Goal: Complete application form: Complete application form

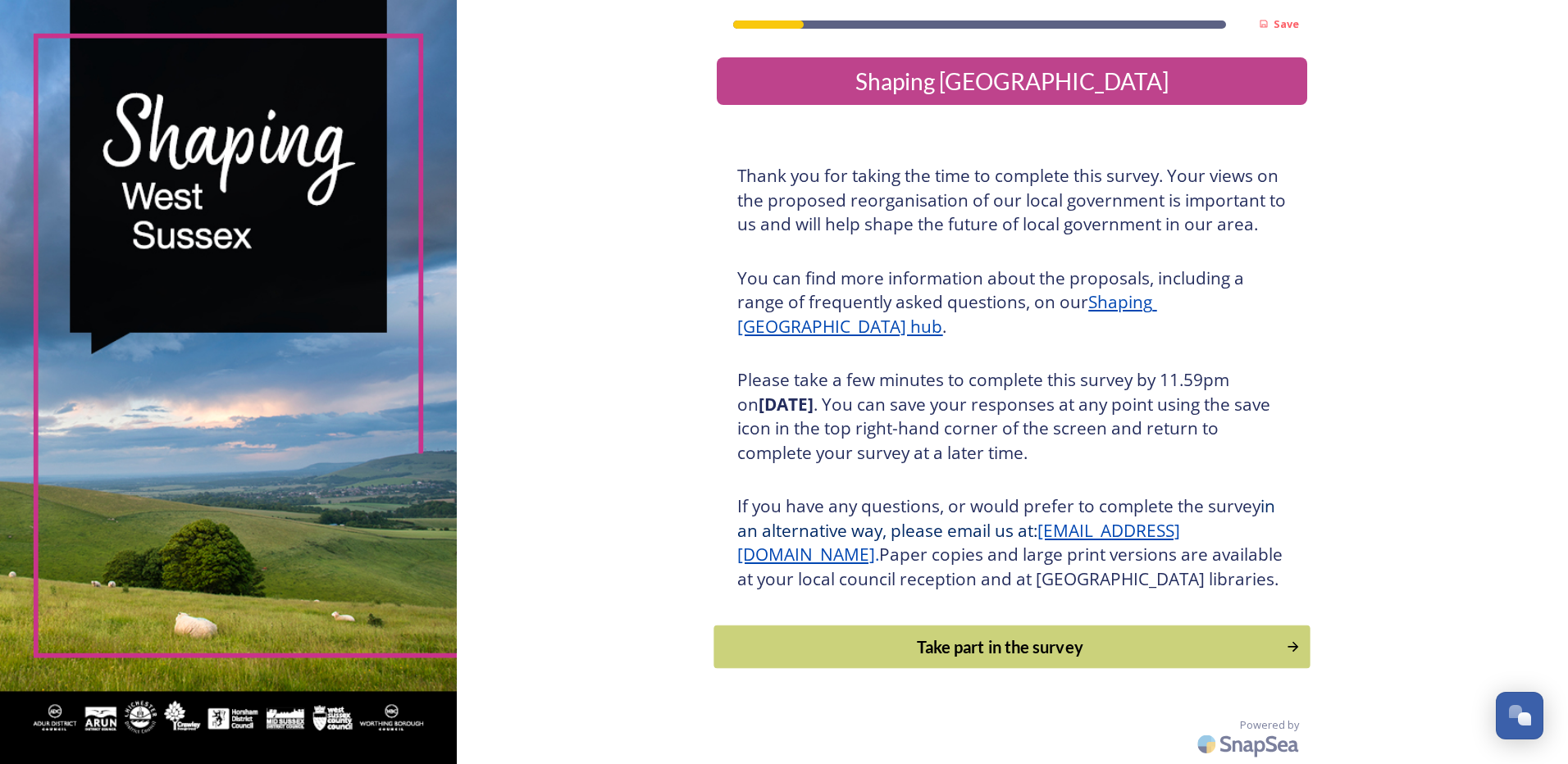
click at [1030, 659] on div "Take part in the survey" at bounding box center [1000, 647] width 554 height 25
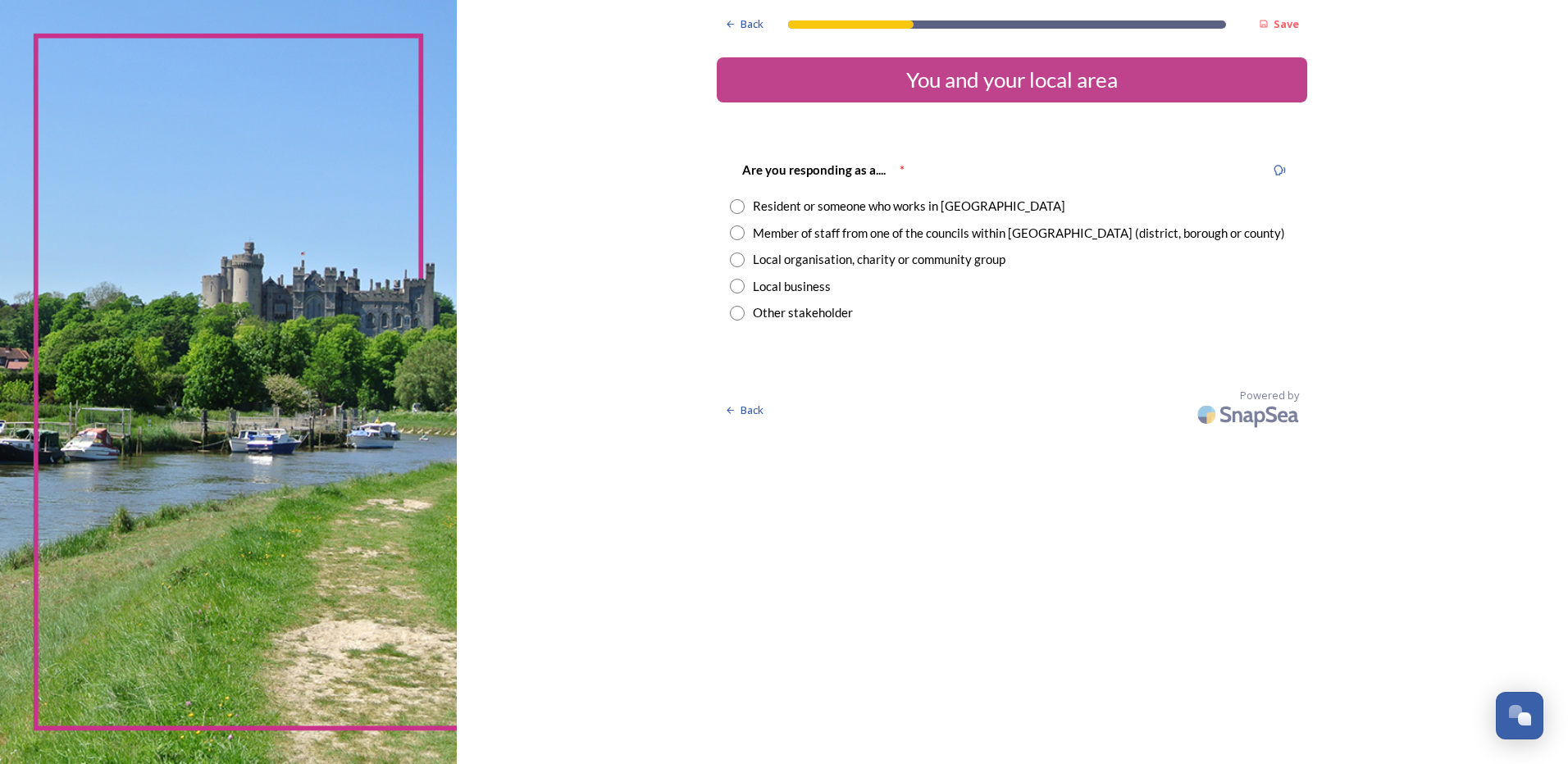
click at [740, 230] on input "radio" at bounding box center [737, 233] width 15 height 15
radio input "true"
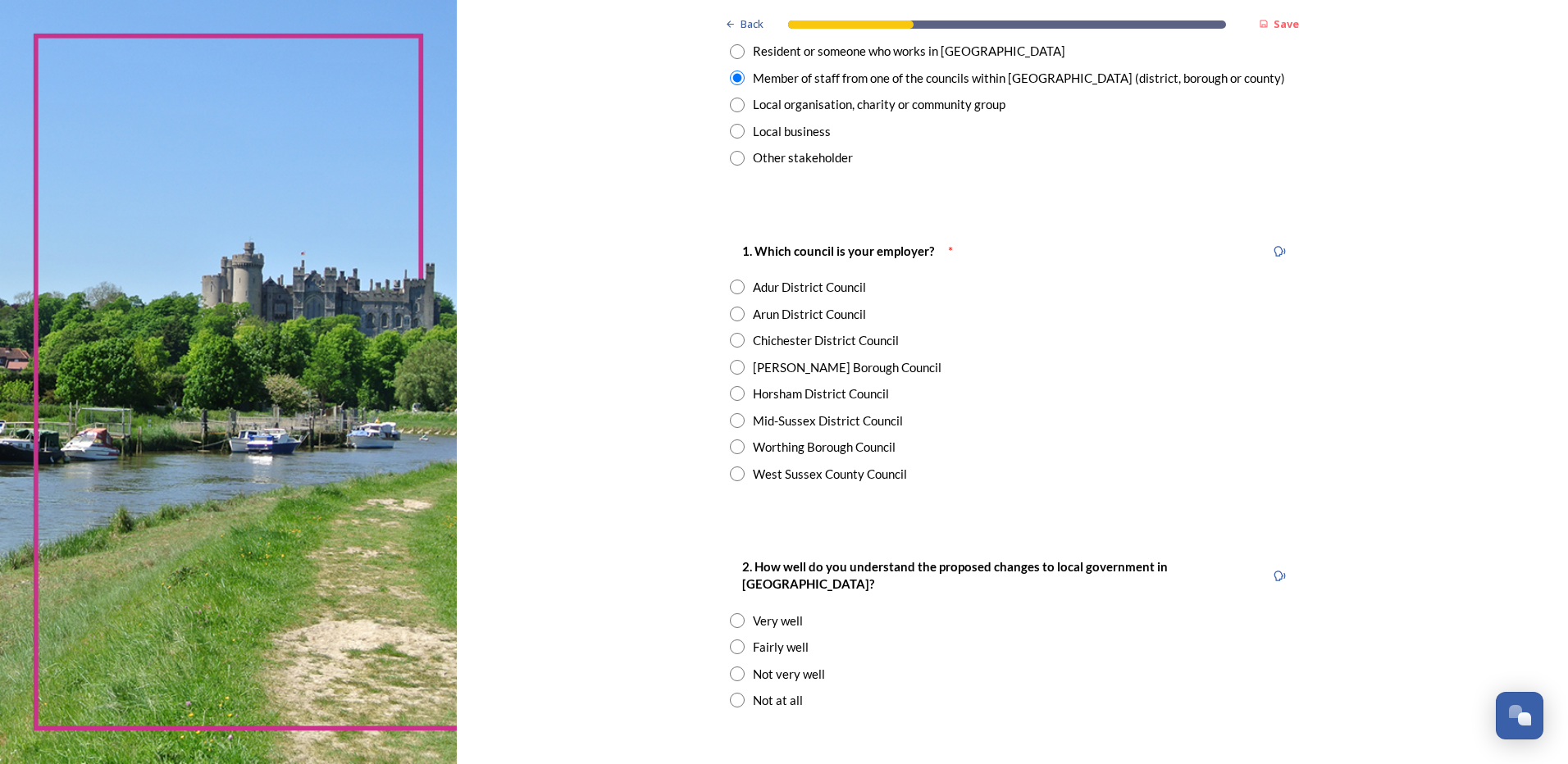
scroll to position [164, 0]
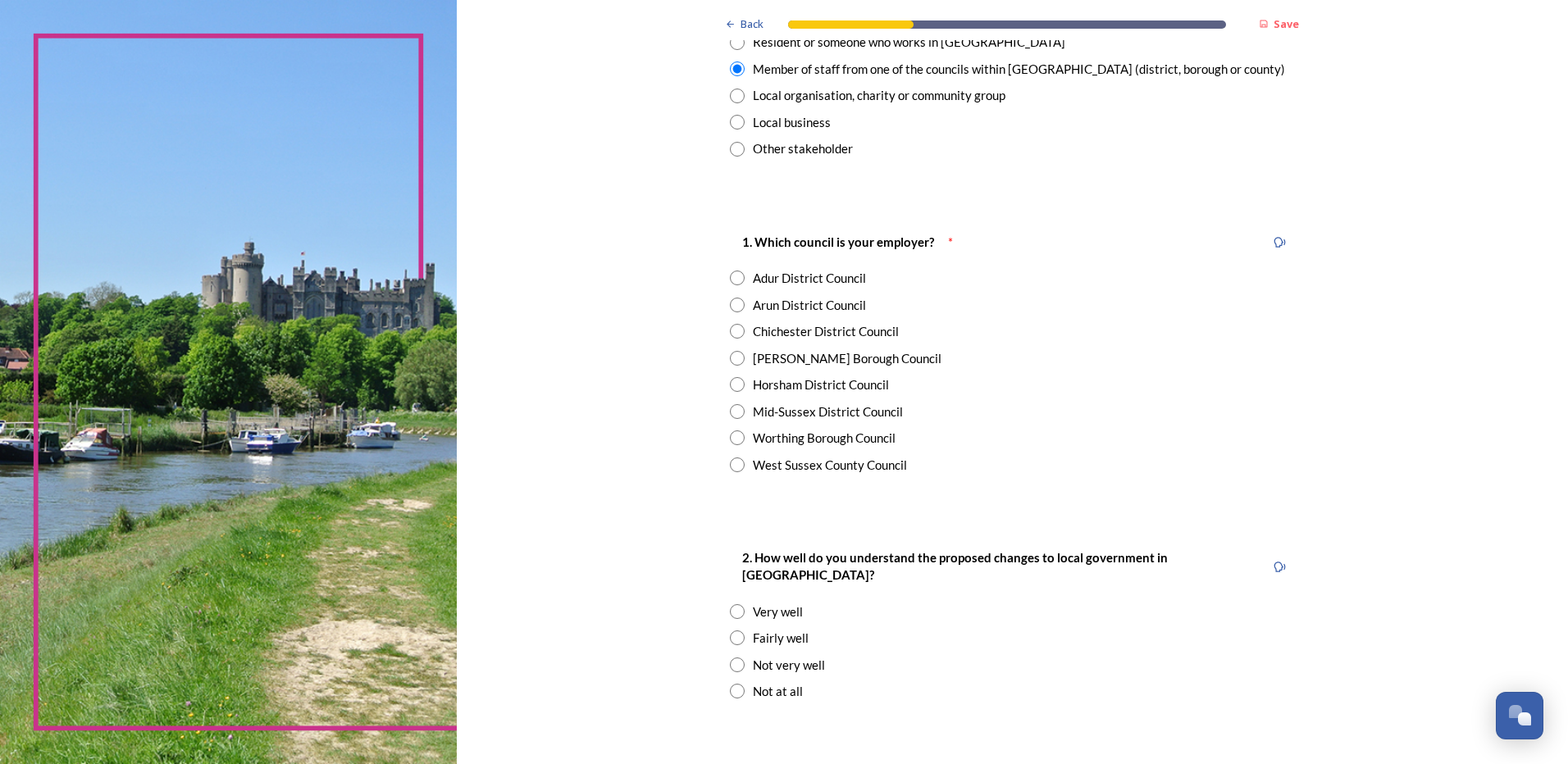
click at [730, 470] on input "radio" at bounding box center [737, 465] width 15 height 15
radio input "true"
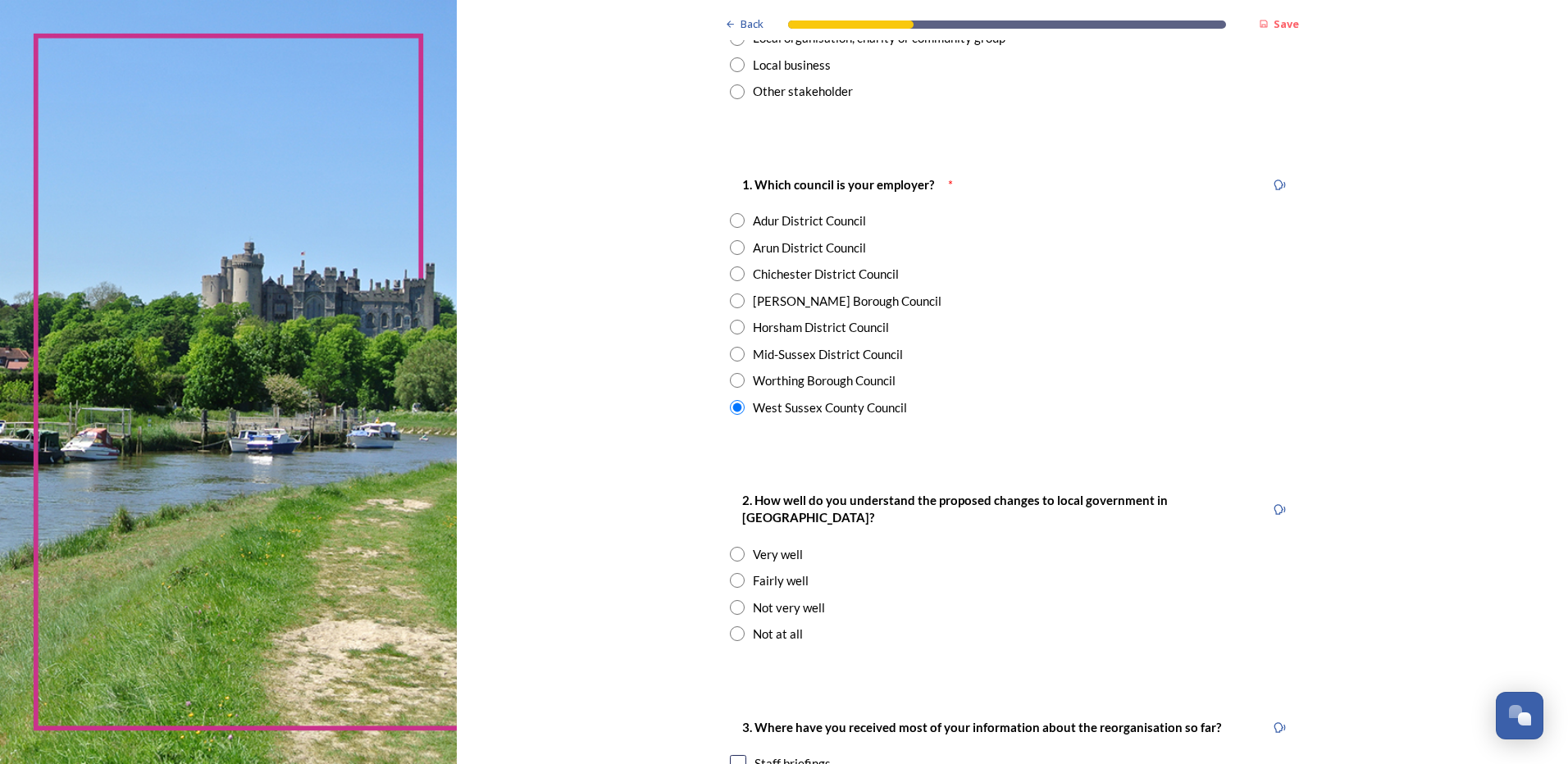
scroll to position [246, 0]
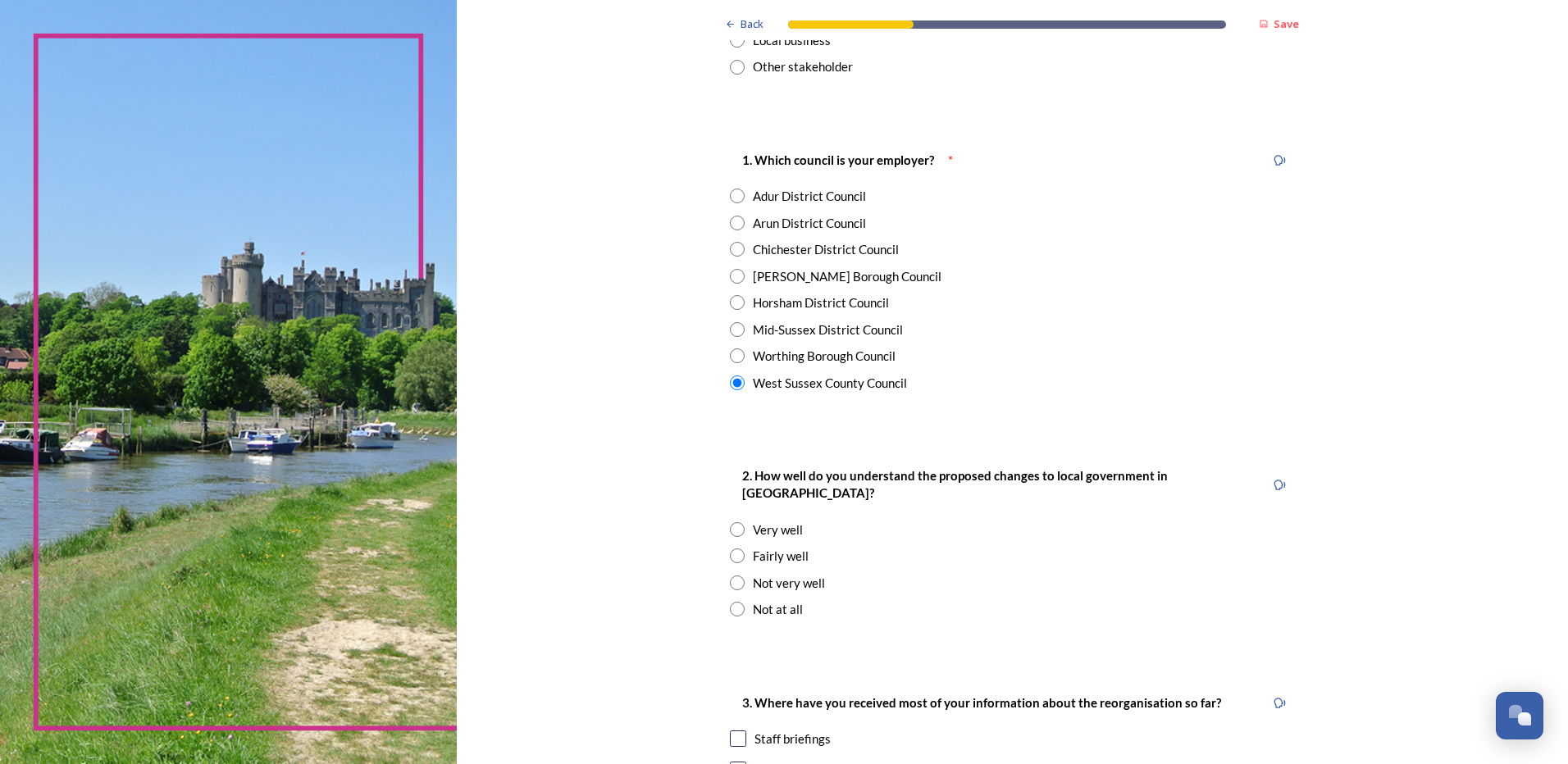
click at [731, 548] on input "radio" at bounding box center [737, 556] width 15 height 15
radio input "true"
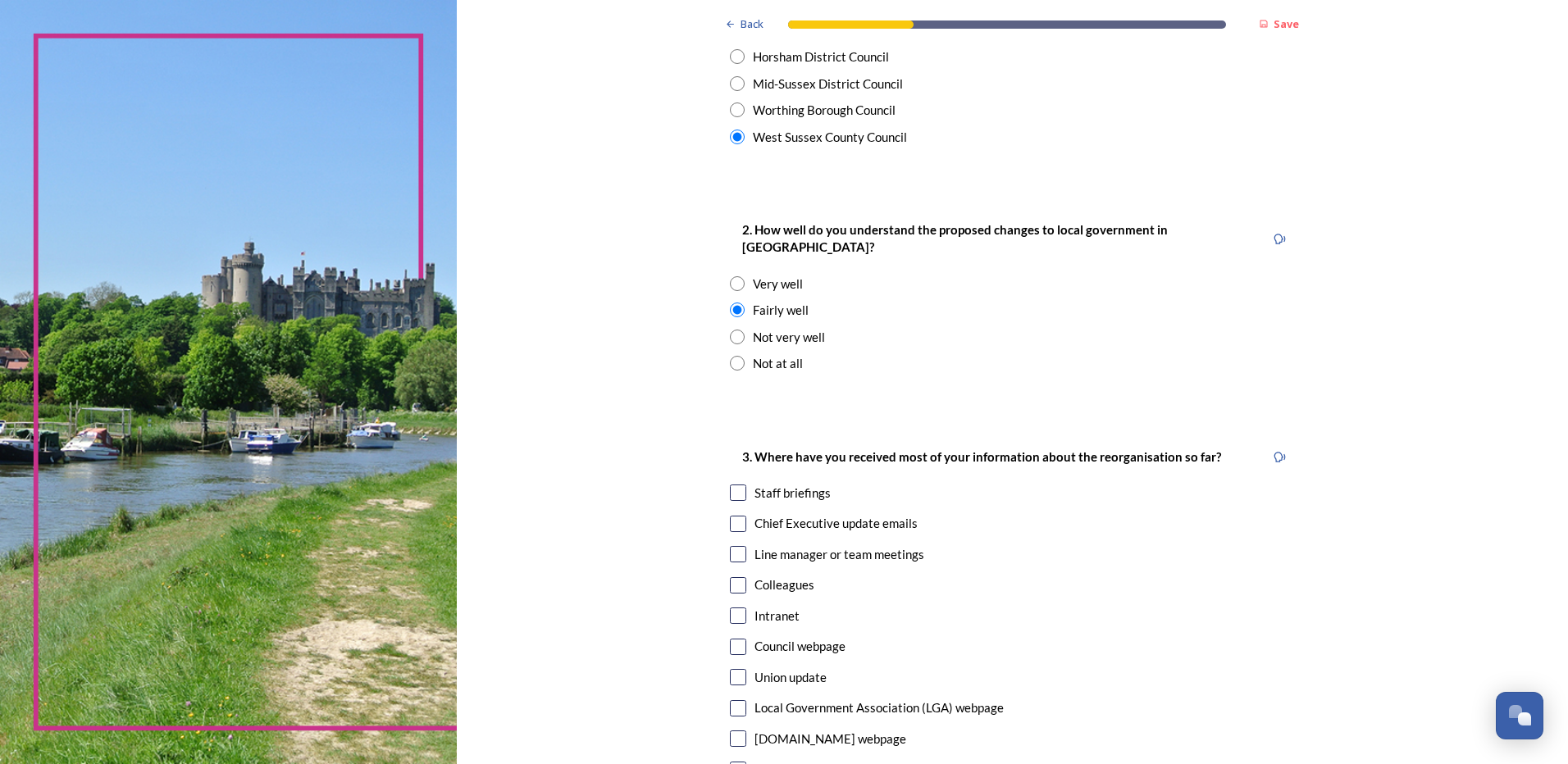
scroll to position [717, 0]
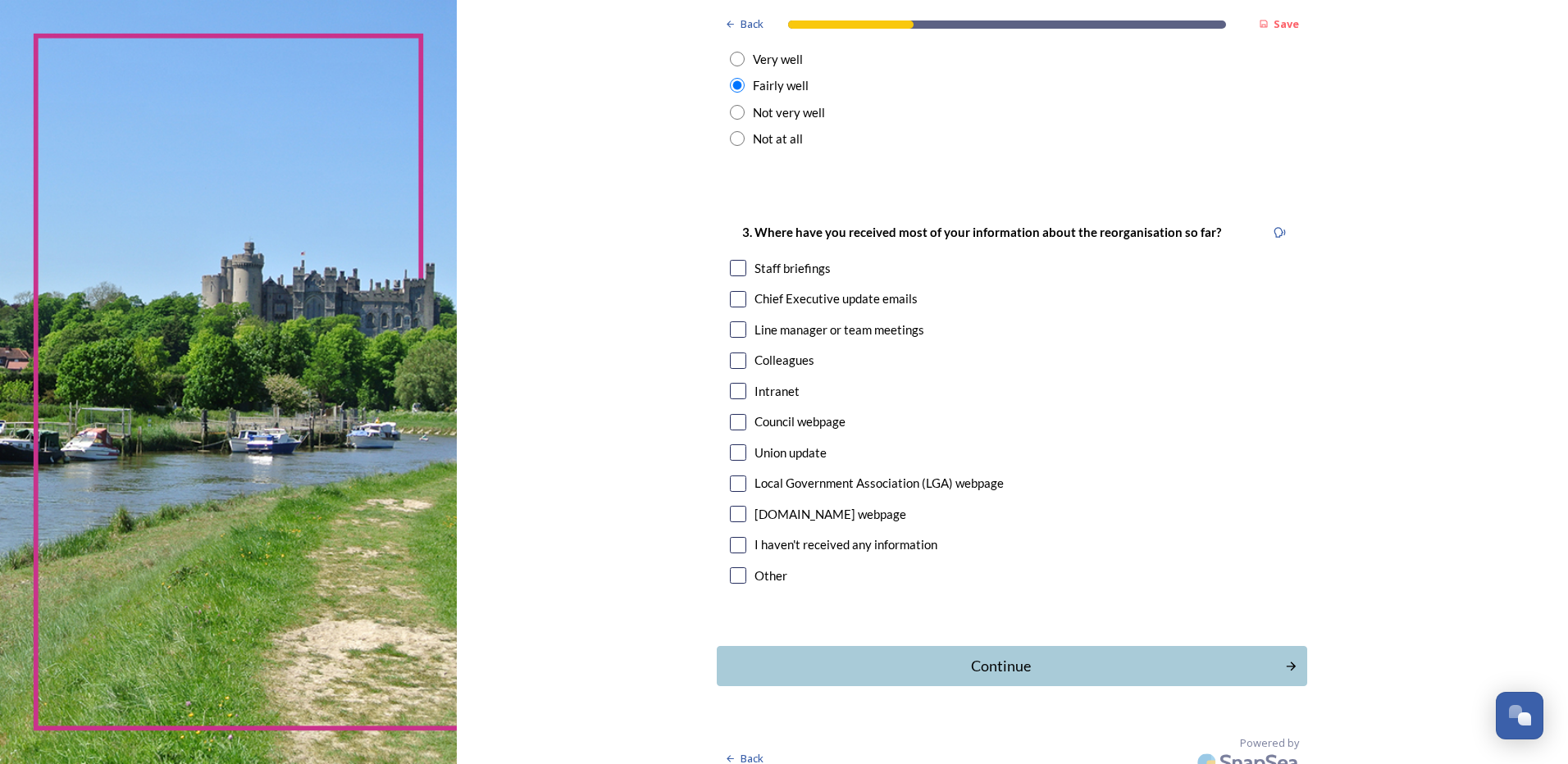
click at [736, 260] on input "checkbox" at bounding box center [738, 268] width 17 height 17
checkbox input "true"
click at [730, 291] on input "checkbox" at bounding box center [738, 299] width 17 height 17
checkbox input "true"
click at [733, 382] on input "checkbox" at bounding box center [738, 391] width 17 height 17
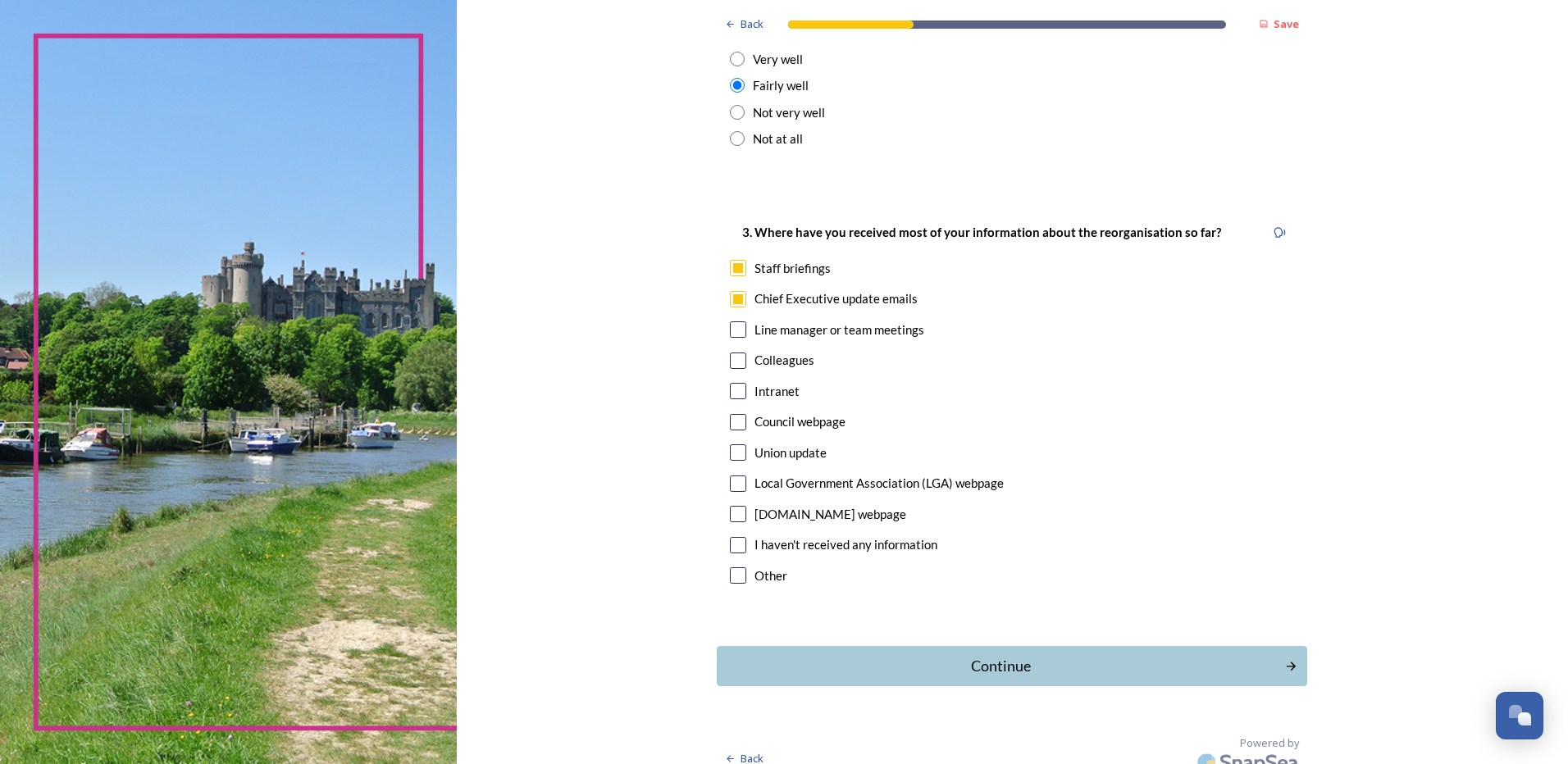
checkbox input "true"
click at [1012, 655] on div "Continue" at bounding box center [1000, 665] width 555 height 22
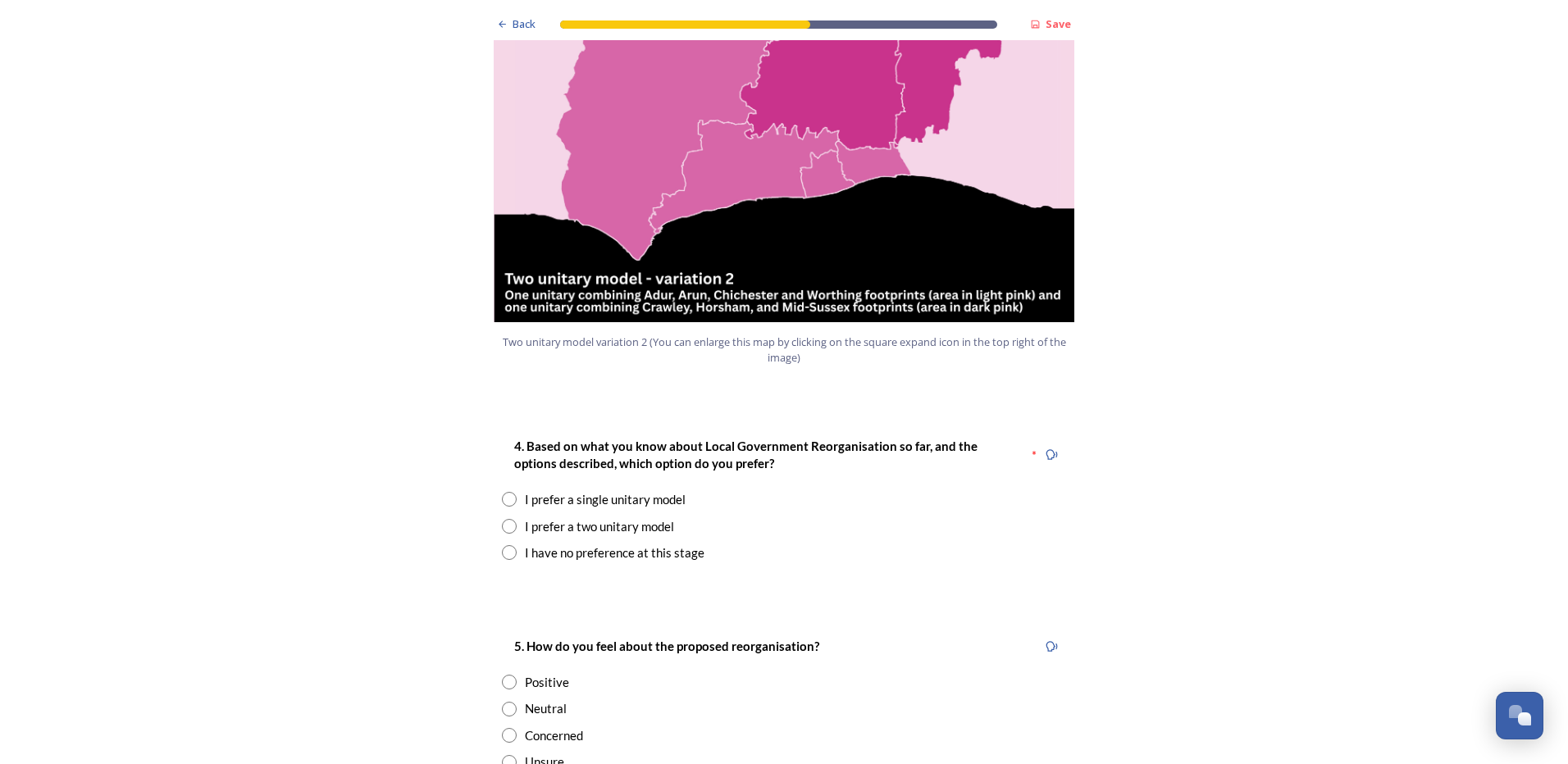
scroll to position [1885, 0]
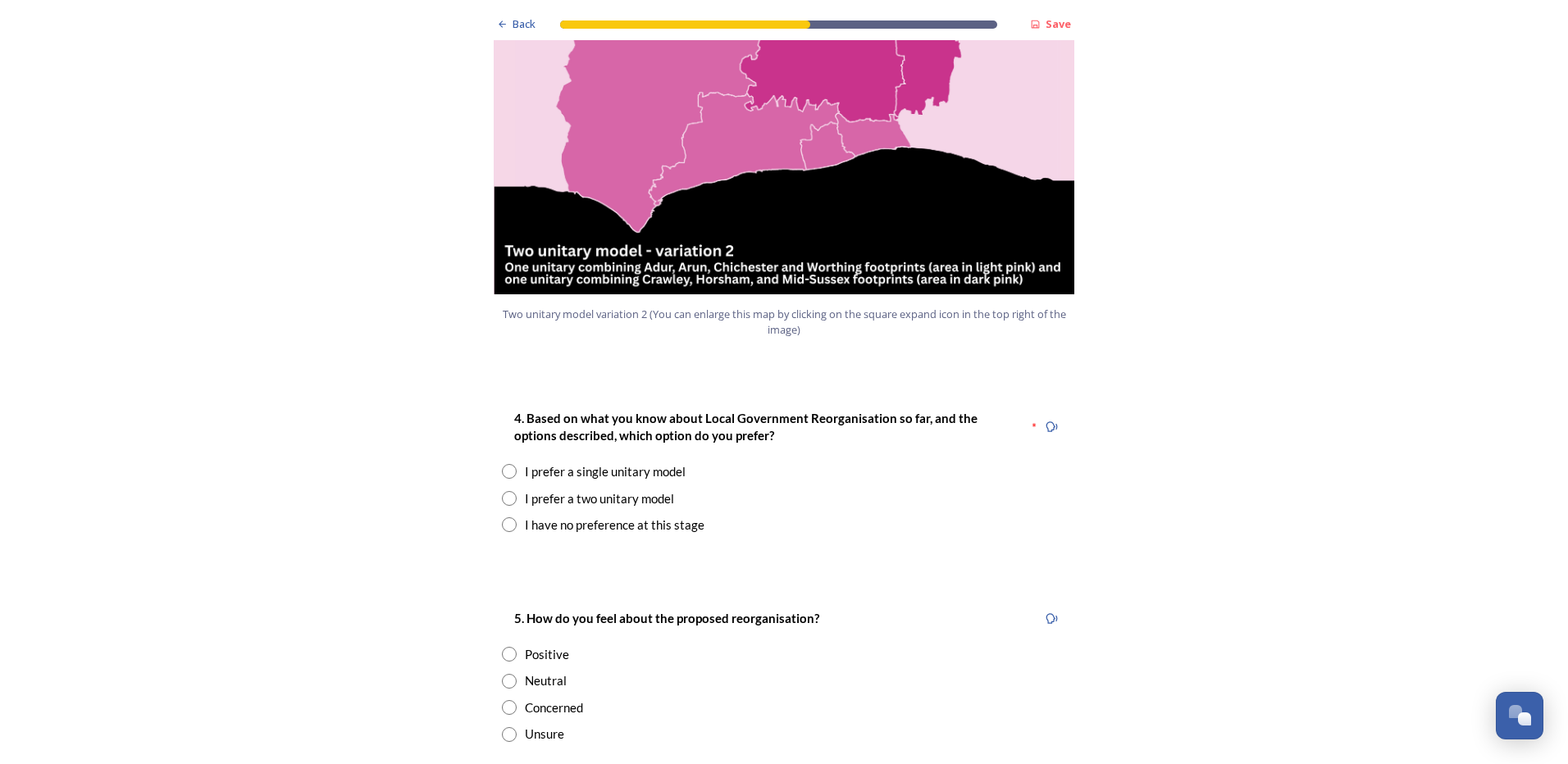
click at [502, 464] on input "radio" at bounding box center [510, 471] width 15 height 15
radio input "true"
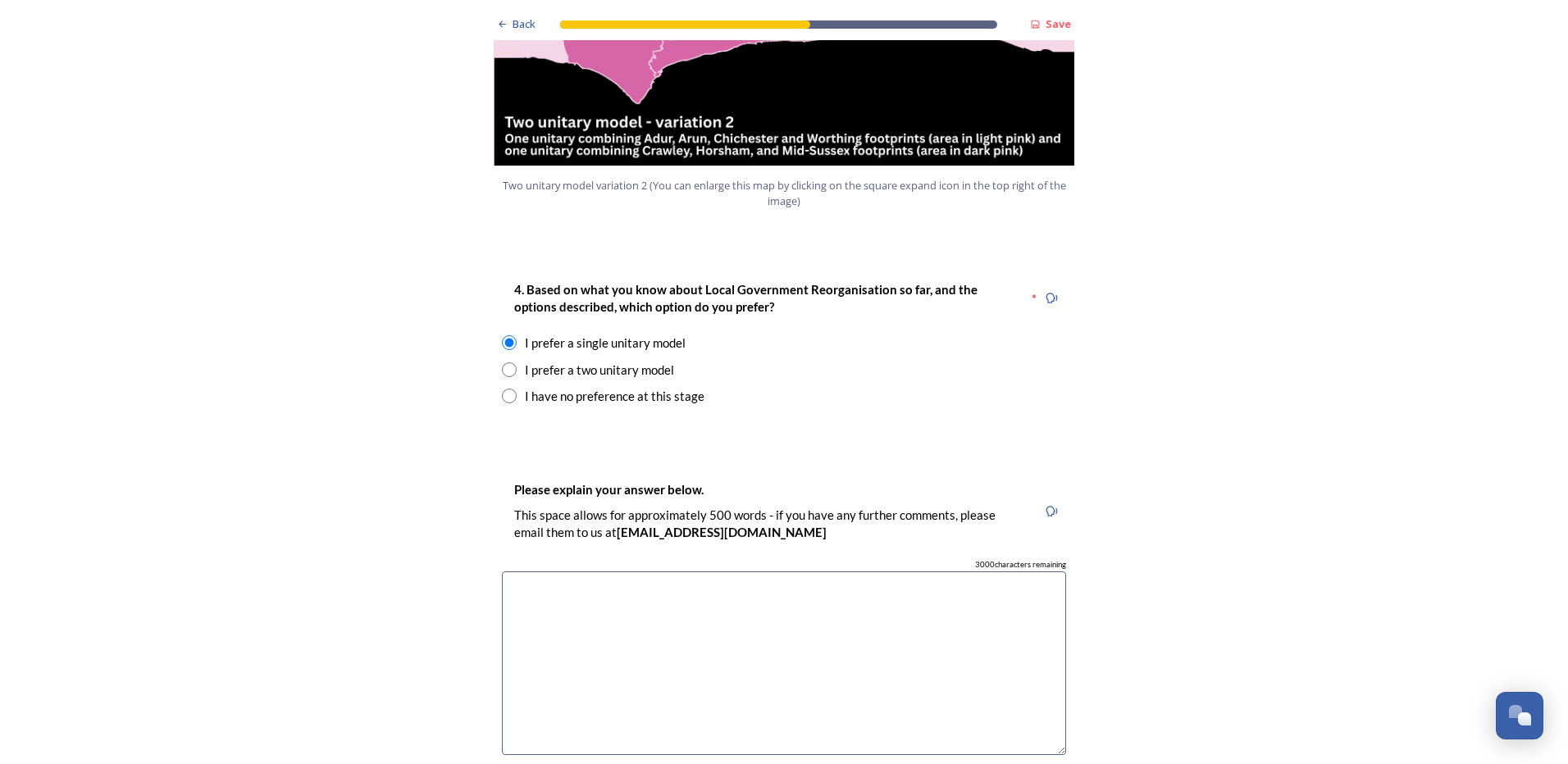
scroll to position [2049, 0]
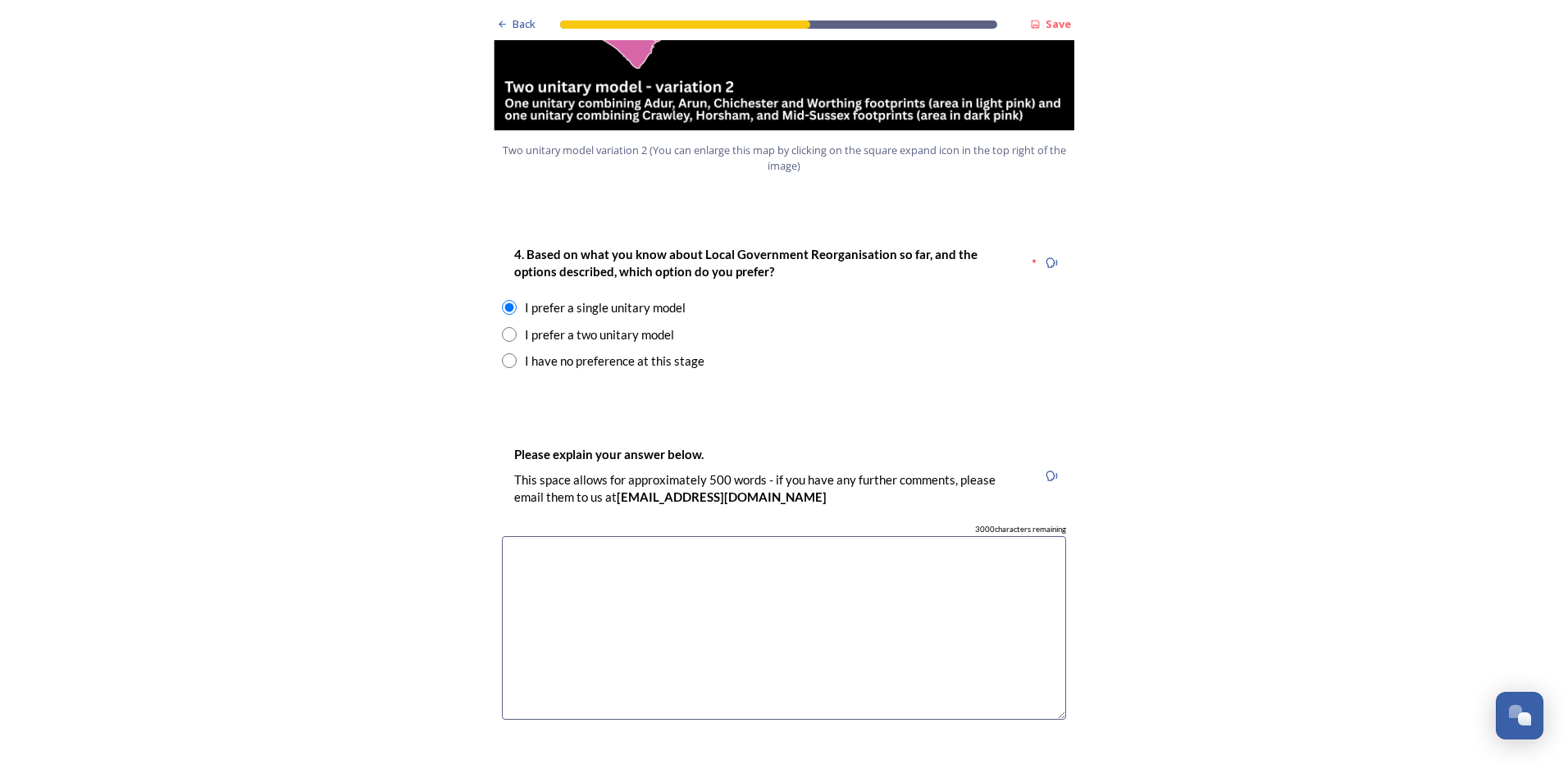
click at [710, 536] on textarea at bounding box center [784, 628] width 564 height 184
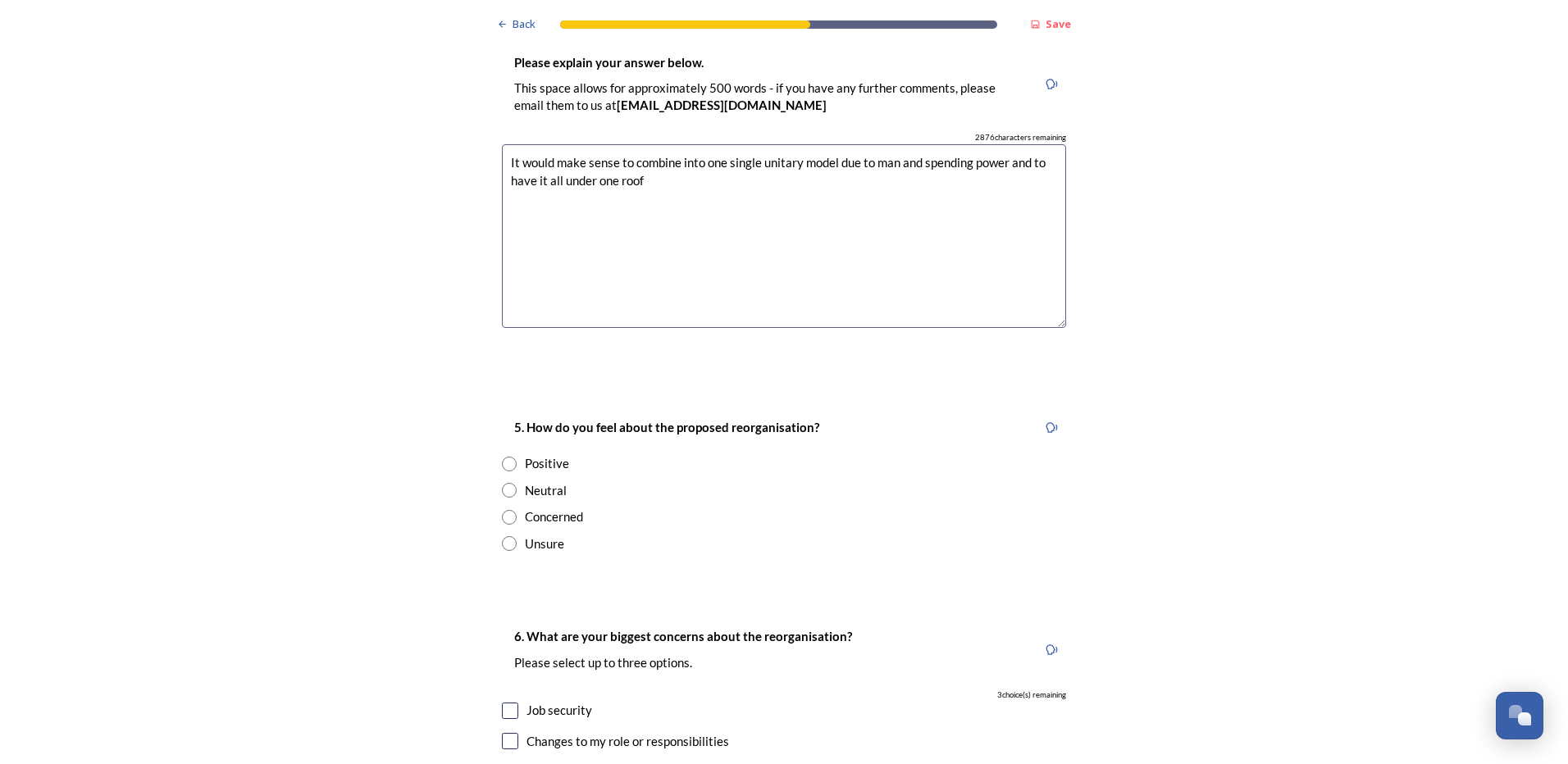
scroll to position [2459, 0]
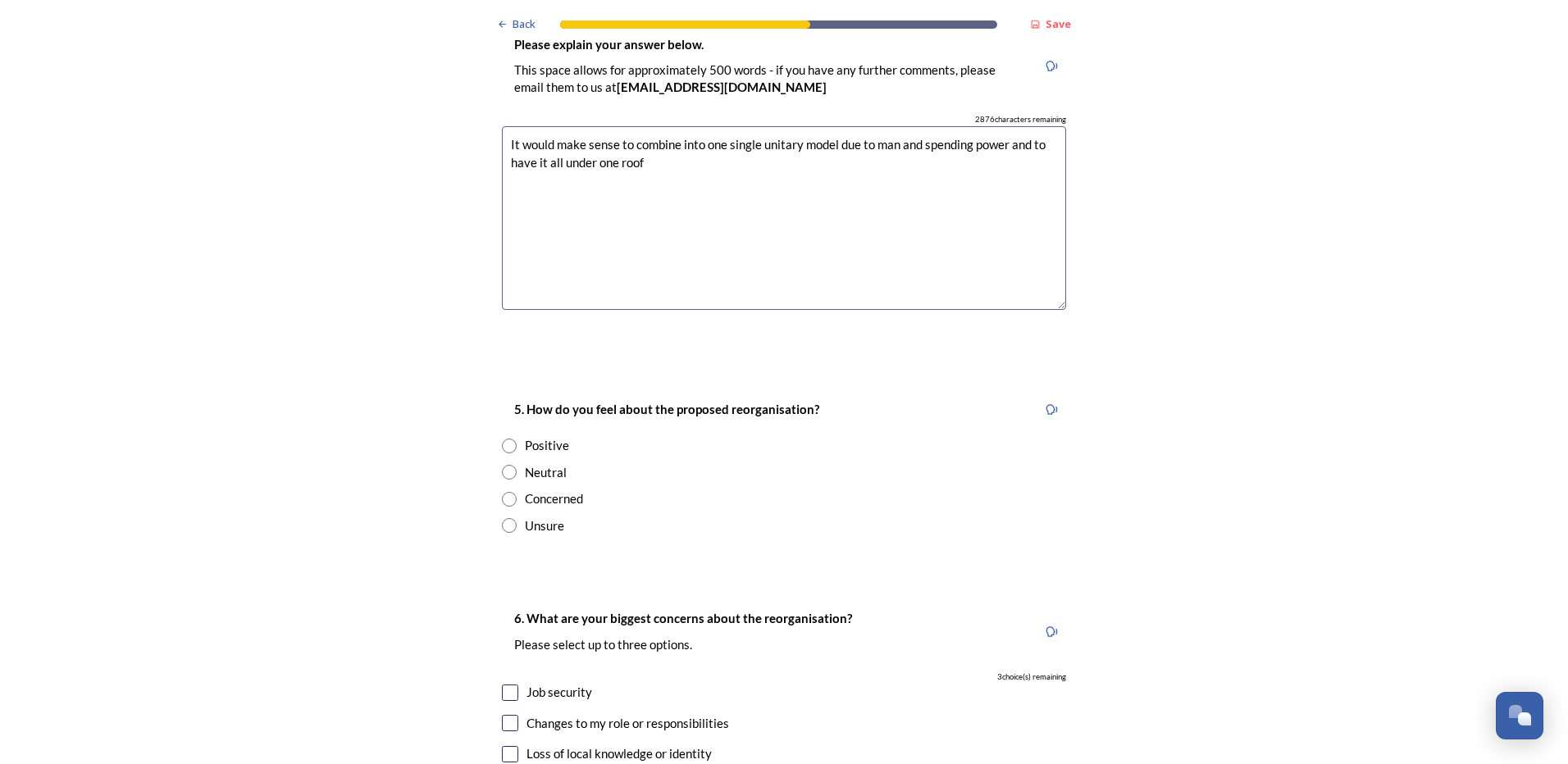
type textarea "It would make sense to combine into one single unitary model due to man and spe…"
click at [506, 439] on input "radio" at bounding box center [510, 446] width 15 height 15
radio input "true"
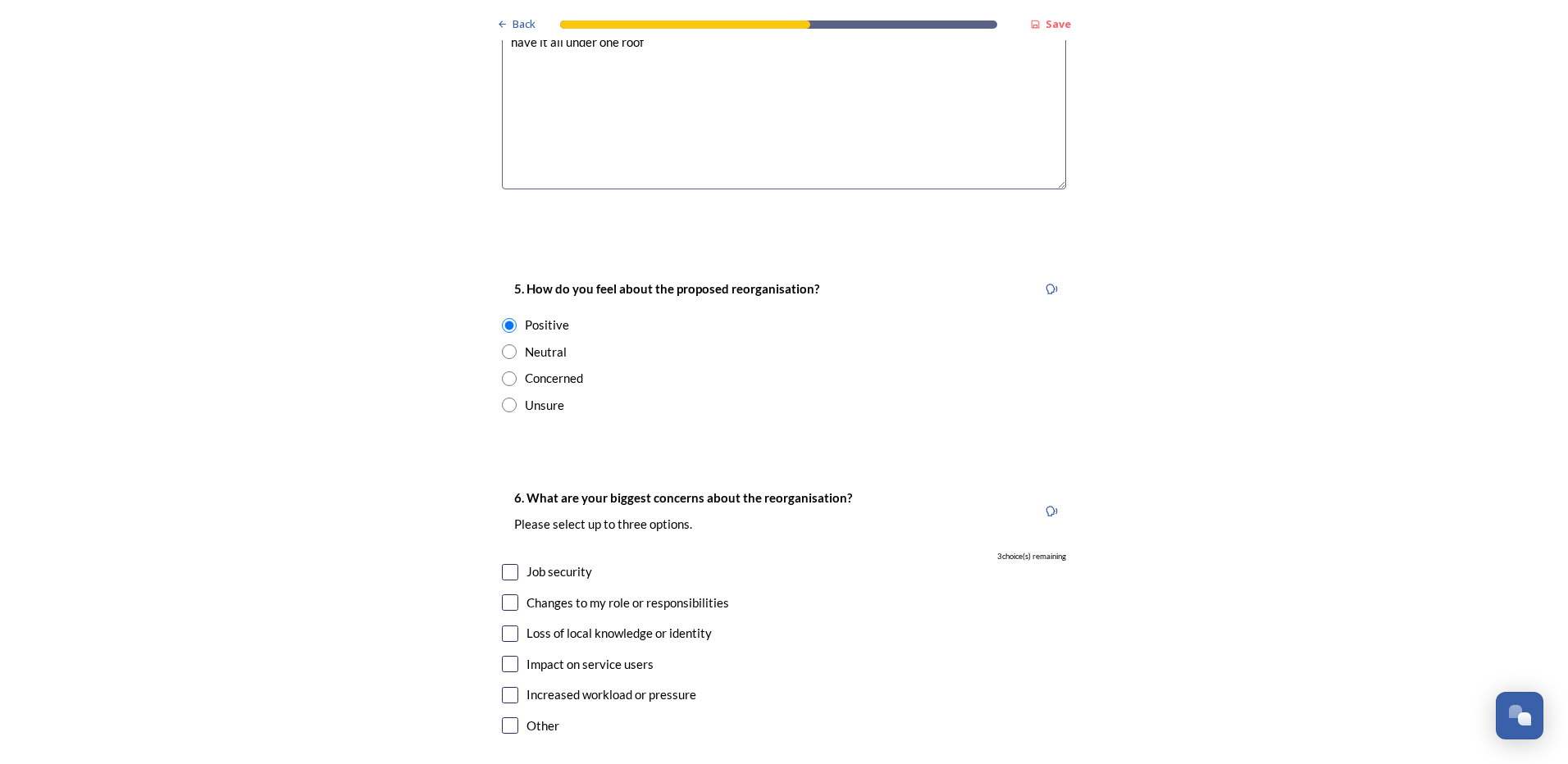
scroll to position [2704, 0]
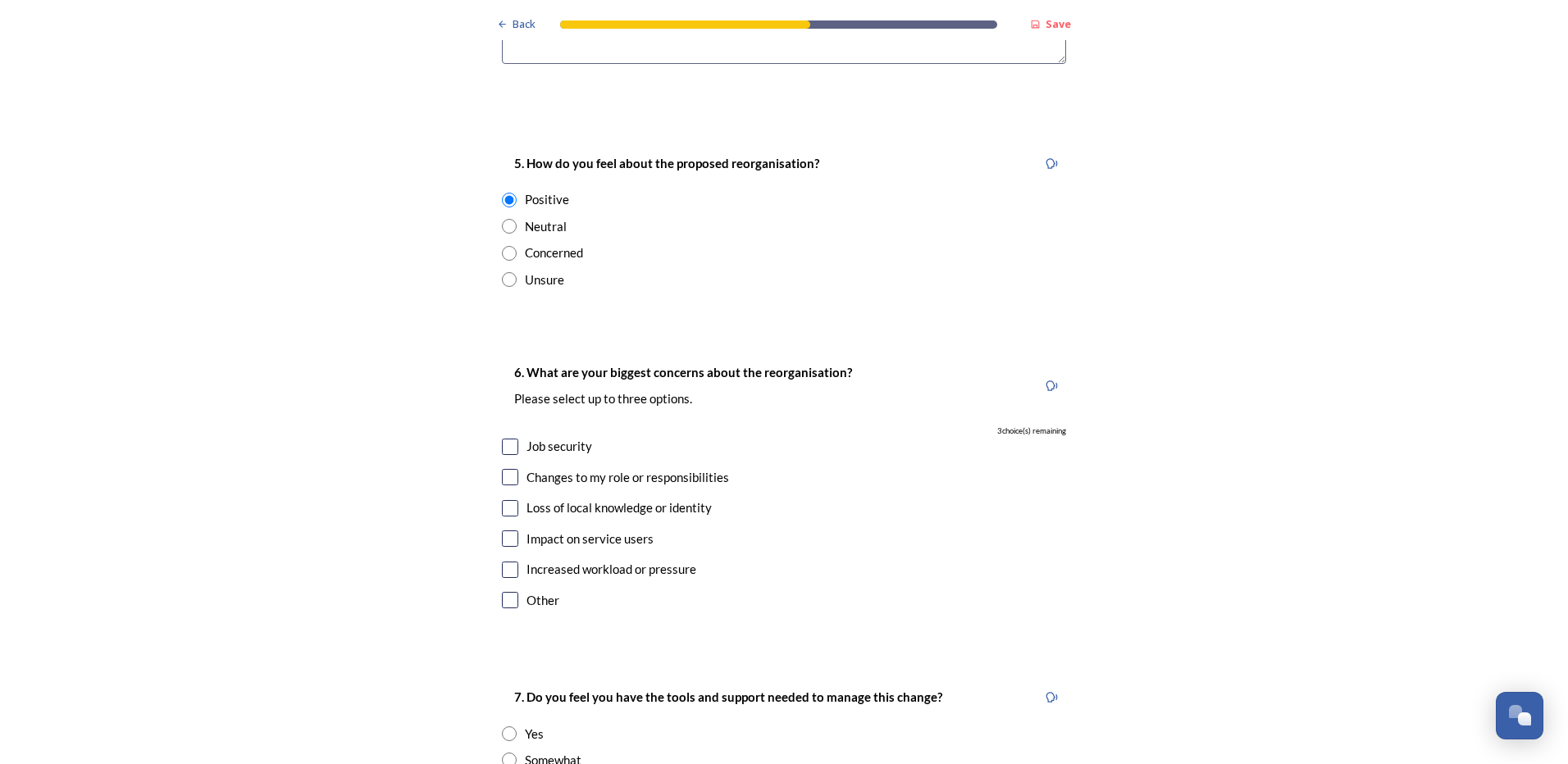
click at [507, 591] on input "checkbox" at bounding box center [510, 600] width 17 height 17
checkbox input "false"
click at [502, 469] on input "checkbox" at bounding box center [510, 477] width 17 height 17
checkbox input "true"
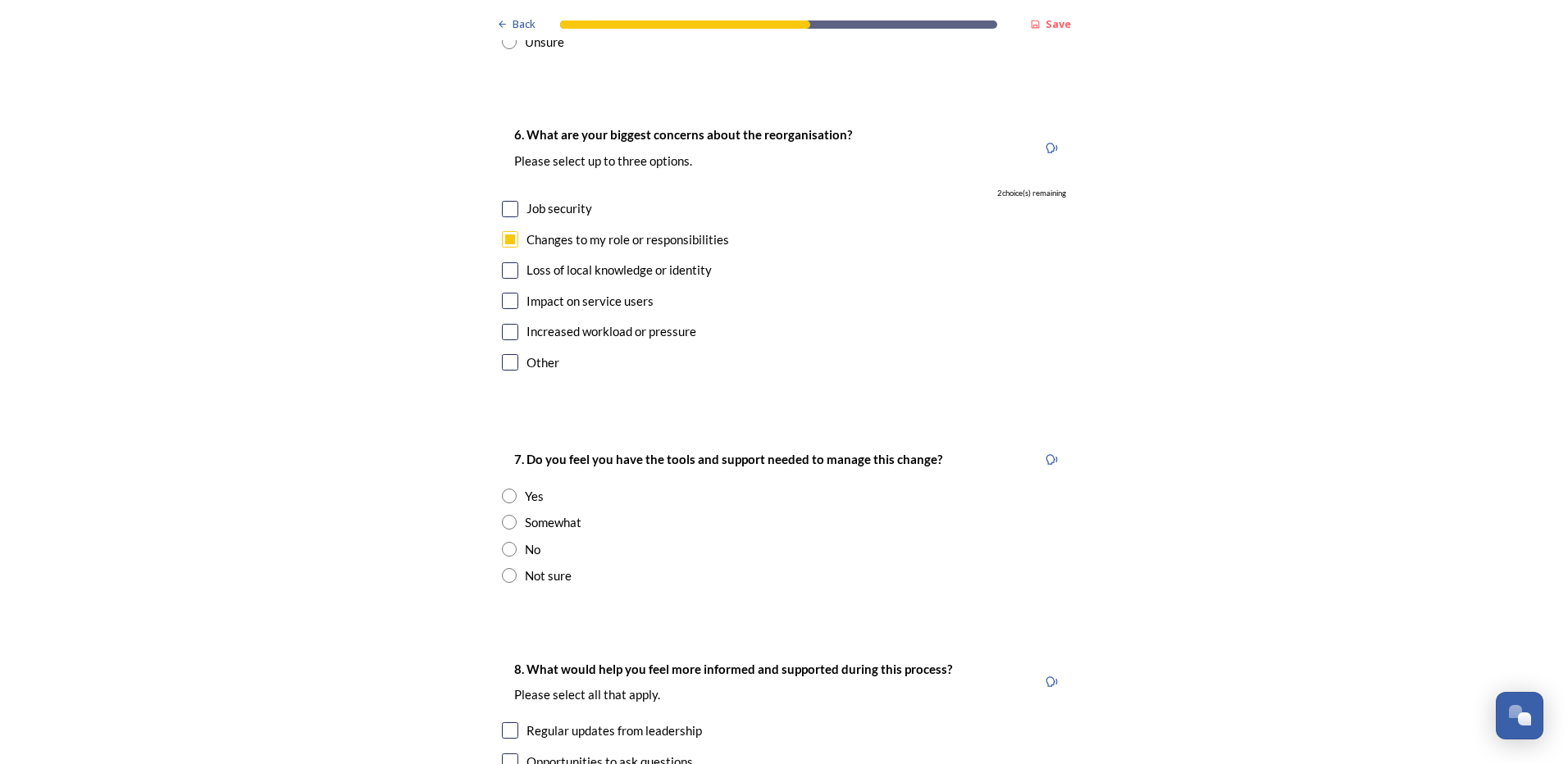
scroll to position [2951, 0]
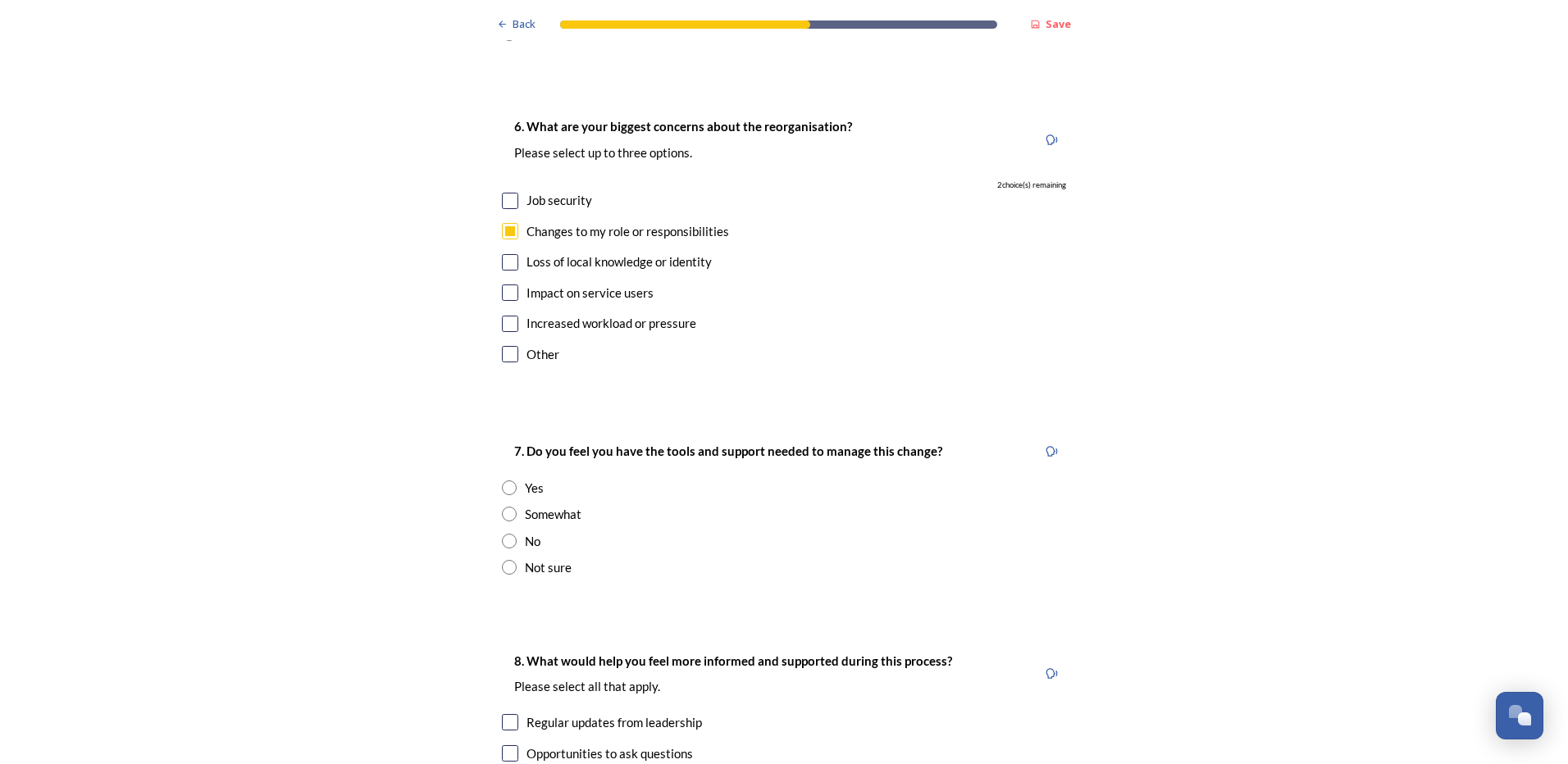
click at [505, 285] on input "checkbox" at bounding box center [510, 293] width 17 height 17
checkbox input "true"
click at [502, 480] on input "radio" at bounding box center [510, 488] width 15 height 15
radio input "true"
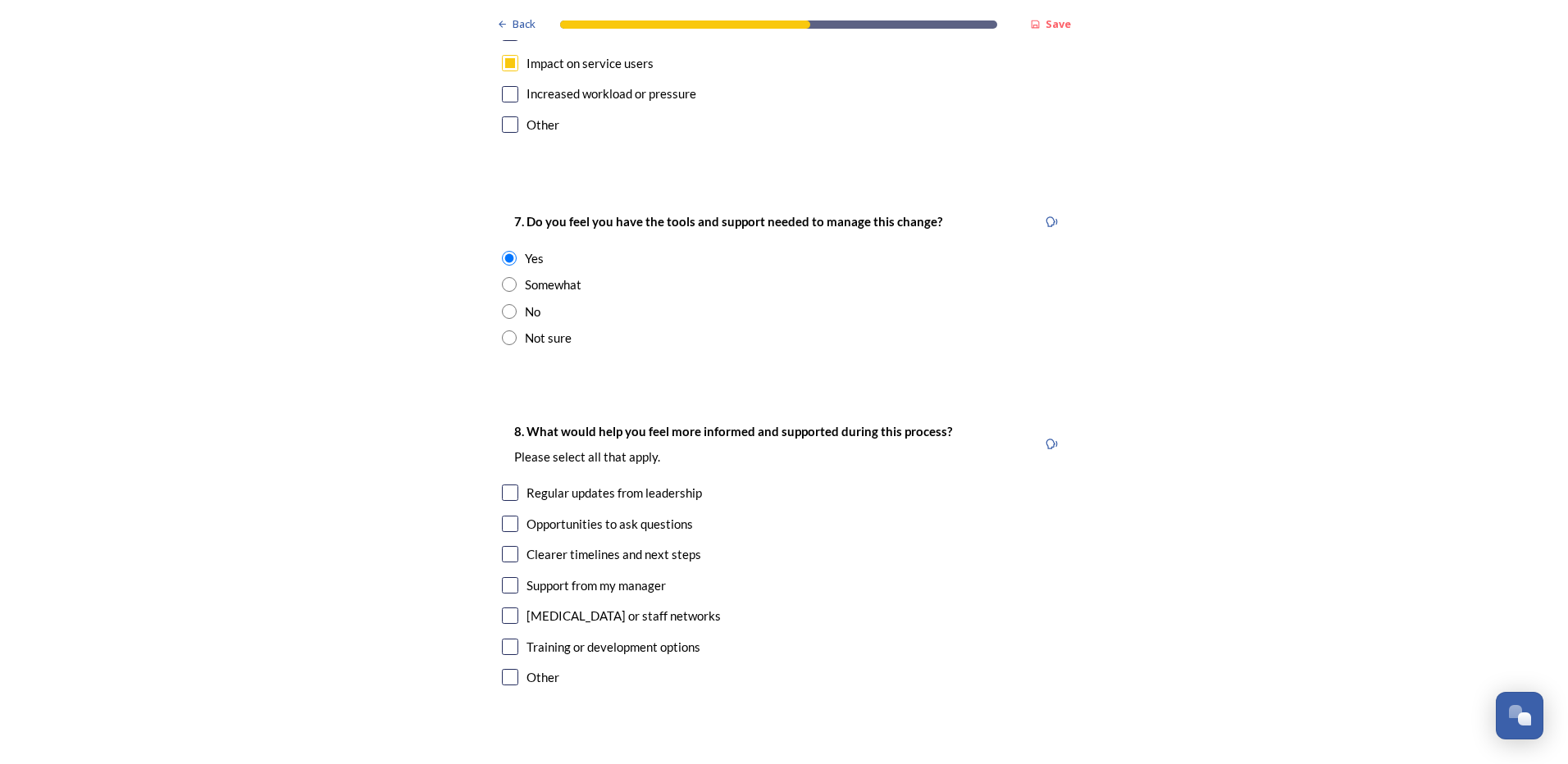
scroll to position [3278, 0]
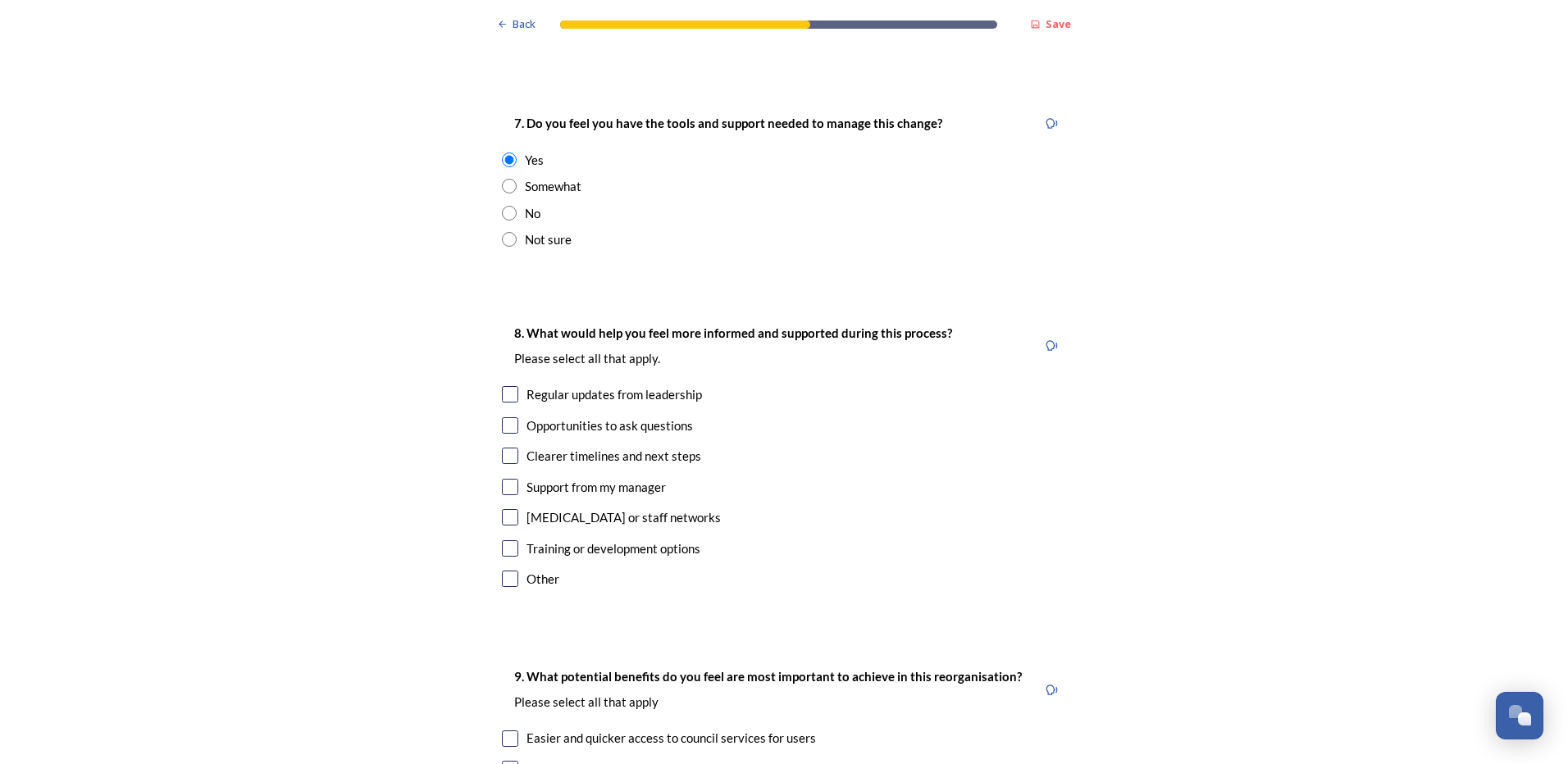
click at [506, 447] on input "checkbox" at bounding box center [510, 455] width 17 height 17
checkbox input "true"
click at [503, 540] on input "checkbox" at bounding box center [510, 548] width 17 height 17
checkbox input "true"
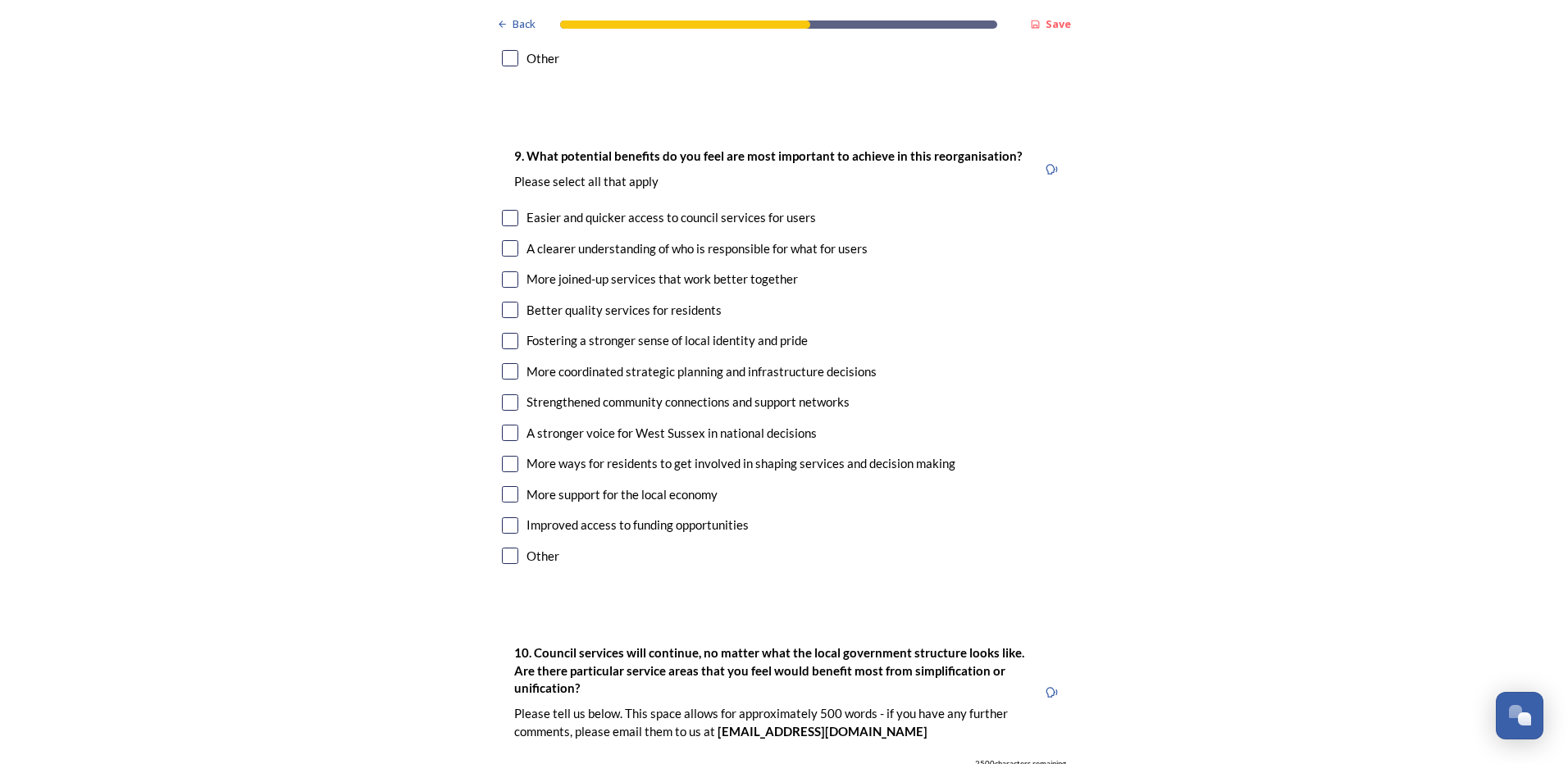
scroll to position [3770, 0]
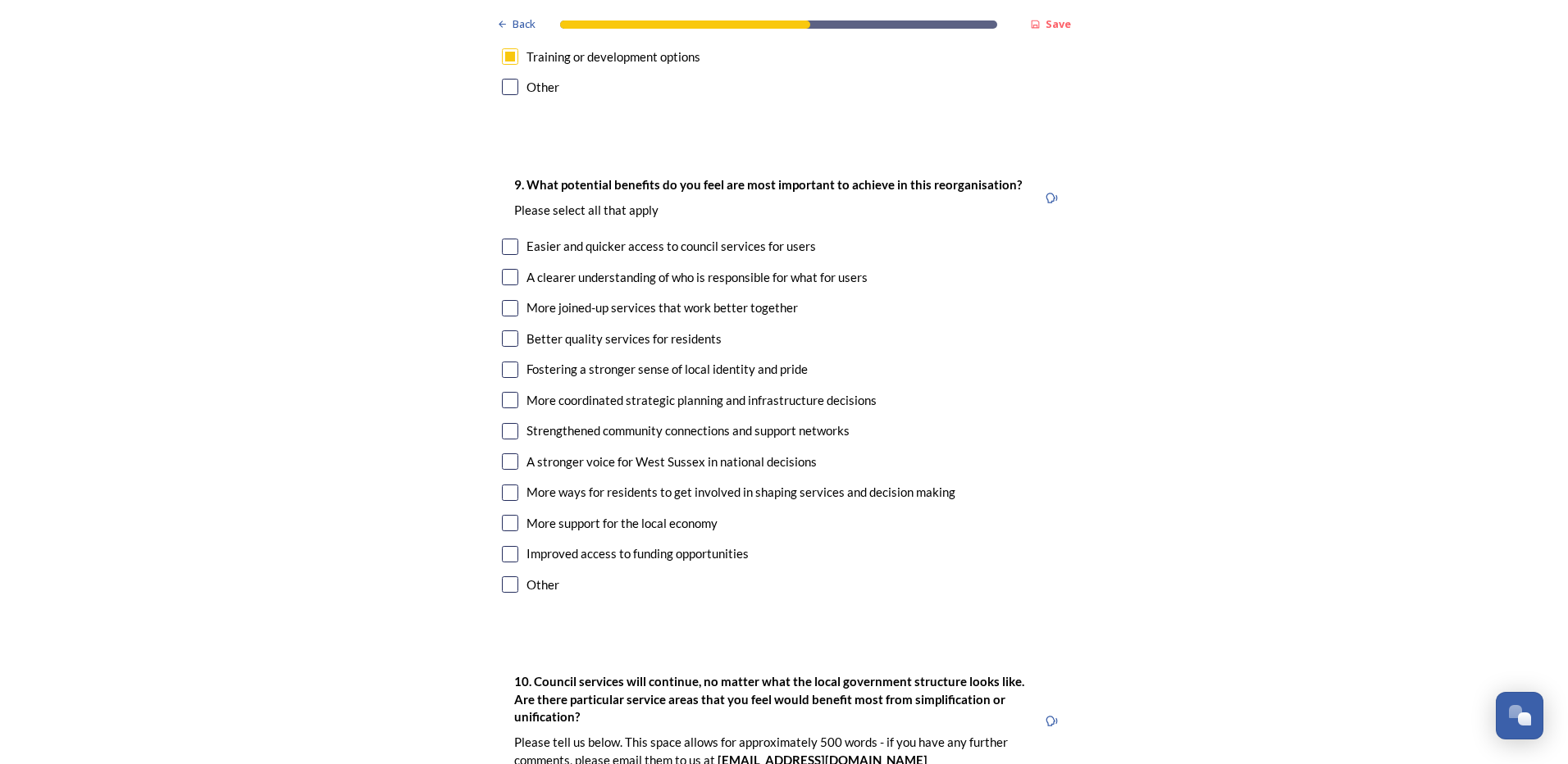
click at [510, 239] on input "checkbox" at bounding box center [510, 247] width 17 height 17
checkbox input "true"
click at [502, 269] on input "checkbox" at bounding box center [510, 277] width 17 height 17
checkbox input "true"
click at [504, 300] on input "checkbox" at bounding box center [510, 309] width 17 height 17
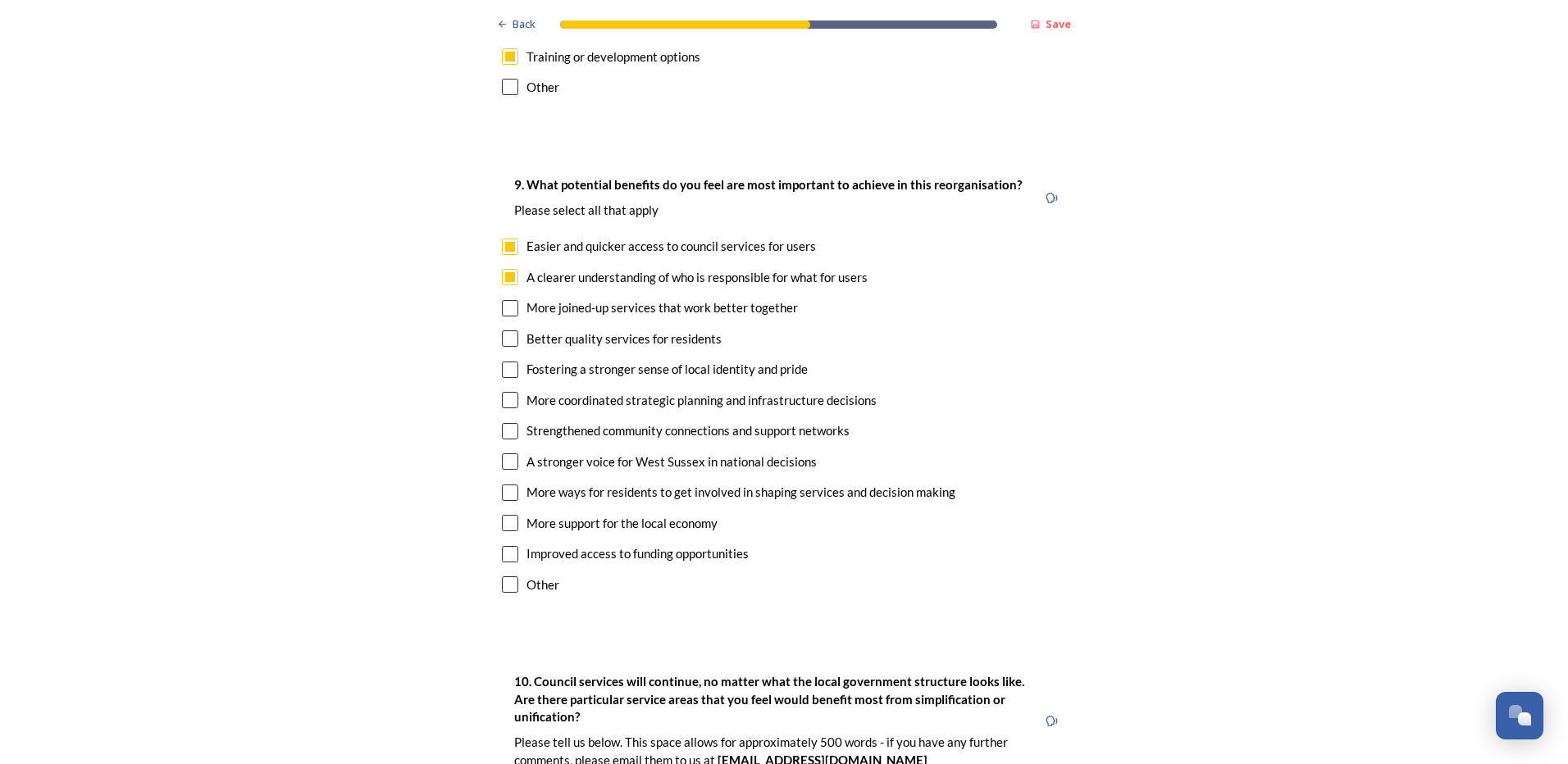
checkbox input "true"
click at [504, 330] on input "checkbox" at bounding box center [510, 338] width 17 height 17
checkbox input "true"
click at [510, 362] on input "checkbox" at bounding box center [510, 370] width 17 height 17
checkbox input "true"
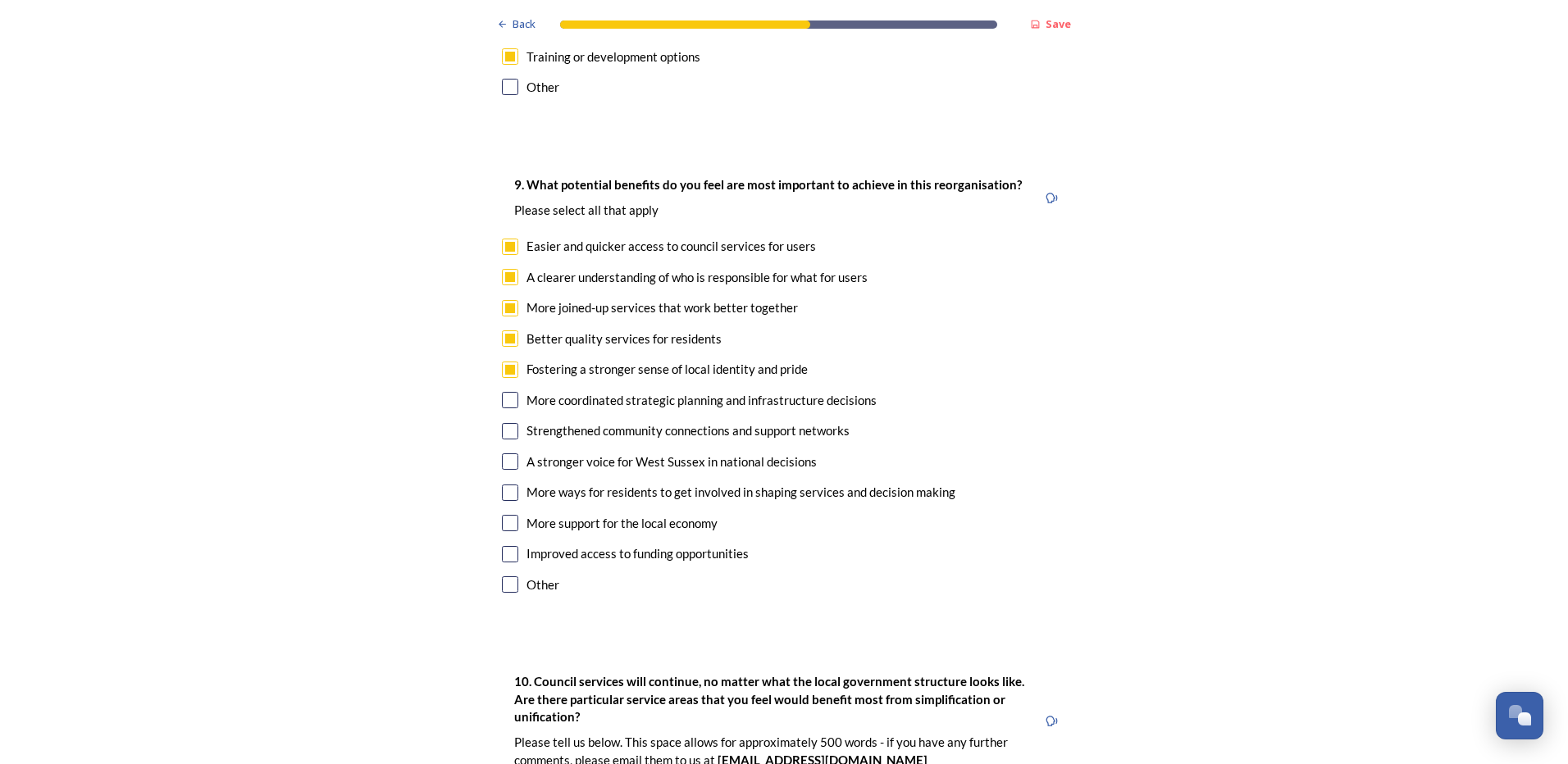
click at [502, 453] on input "checkbox" at bounding box center [510, 461] width 17 height 17
checkbox input "true"
click at [503, 484] on input "checkbox" at bounding box center [510, 493] width 17 height 17
checkbox input "true"
click at [506, 514] on input "checkbox" at bounding box center [510, 523] width 17 height 17
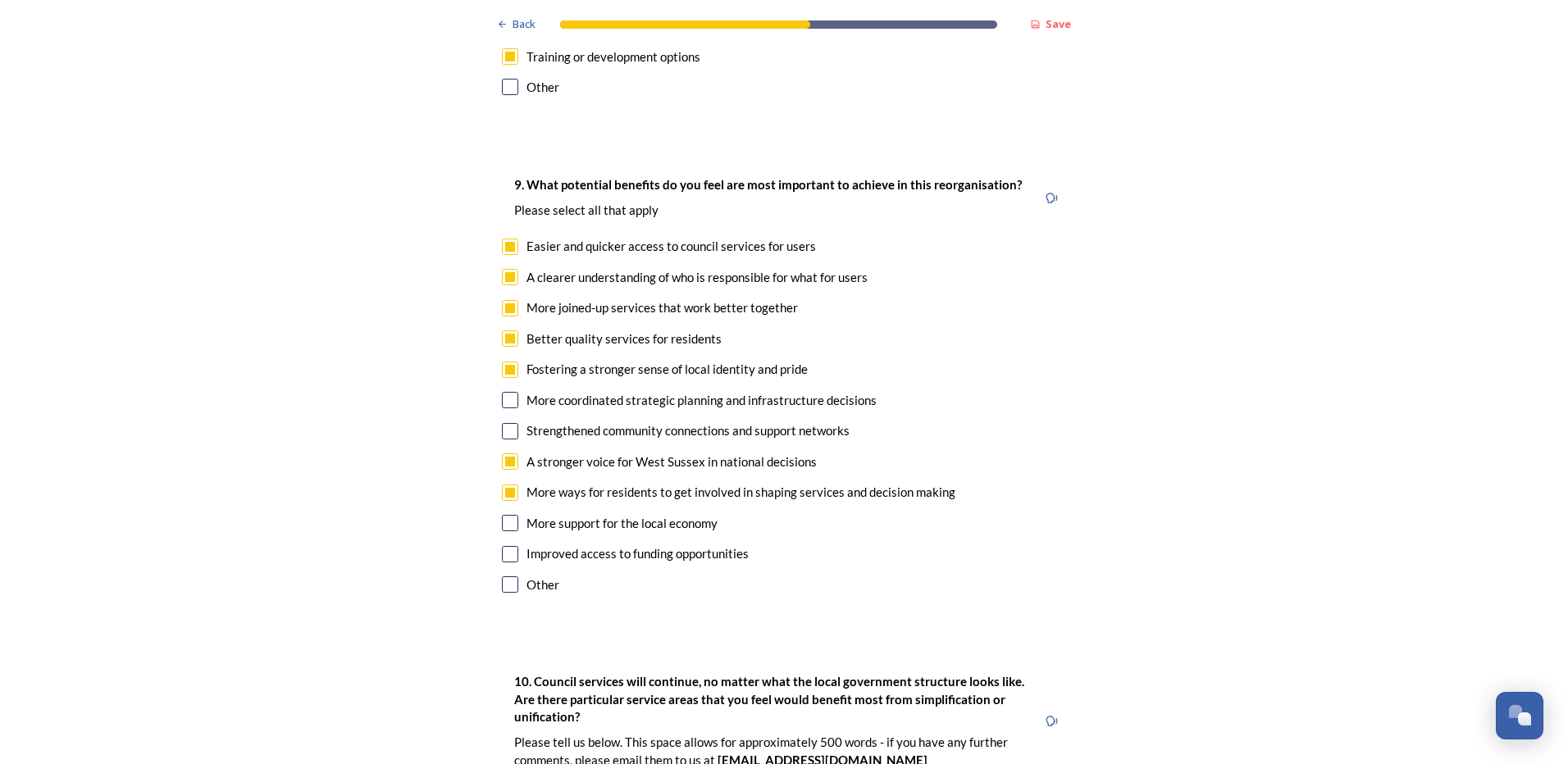
checkbox input "true"
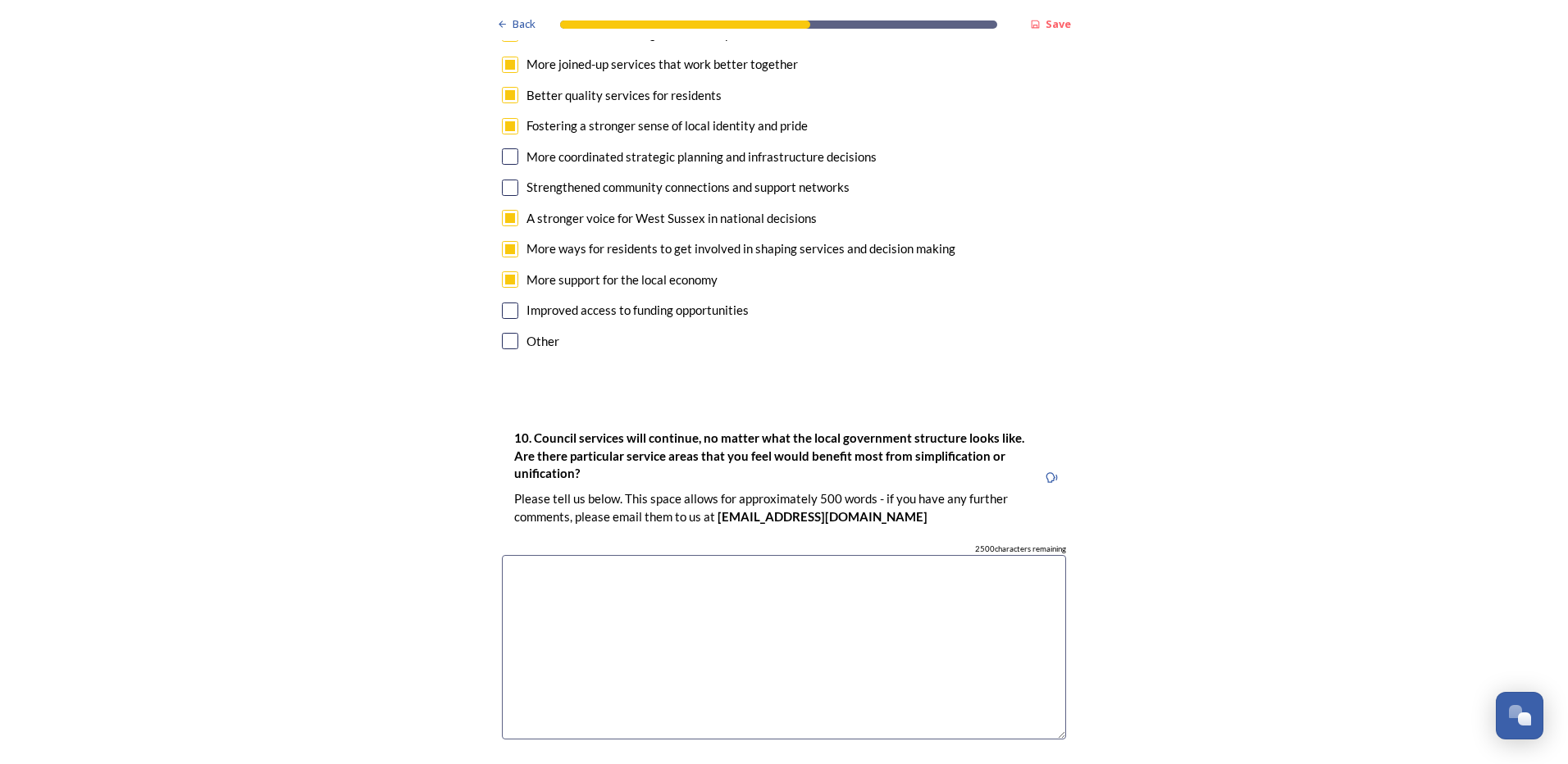
scroll to position [4262, 0]
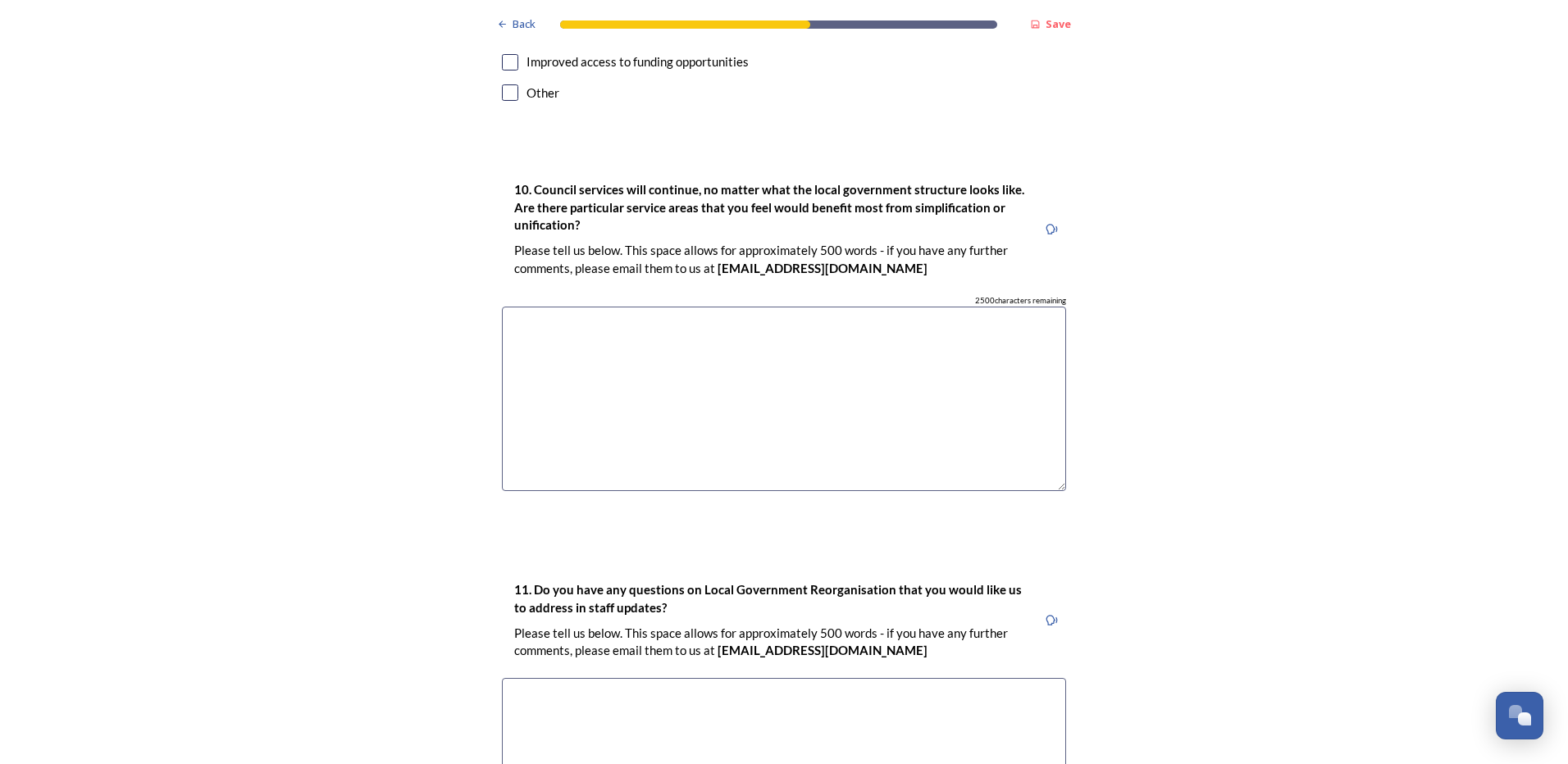
click at [819, 307] on textarea at bounding box center [784, 399] width 564 height 184
type textarea "c"
click at [633, 307] on textarea "council websites and onlne offer" at bounding box center [784, 399] width 564 height 184
click at [772, 307] on textarea "council websites and online offer" at bounding box center [784, 399] width 564 height 184
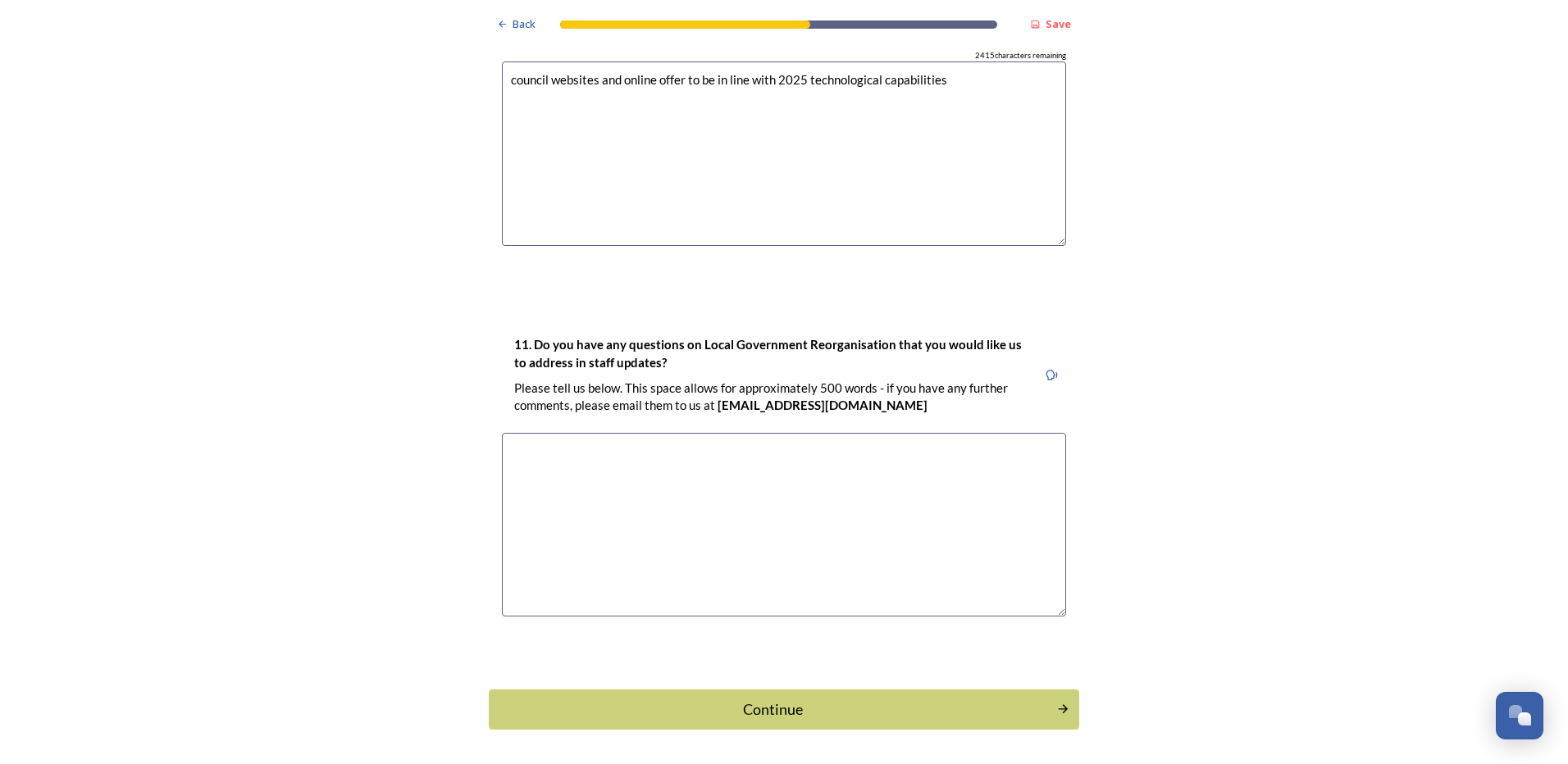
scroll to position [4508, 0]
type textarea "council websites and online offer to be in line with 2025 technological capabil…"
click at [748, 432] on textarea at bounding box center [784, 524] width 564 height 184
type textarea "not at this time"
click at [803, 698] on div "Continue" at bounding box center [773, 708] width 550 height 22
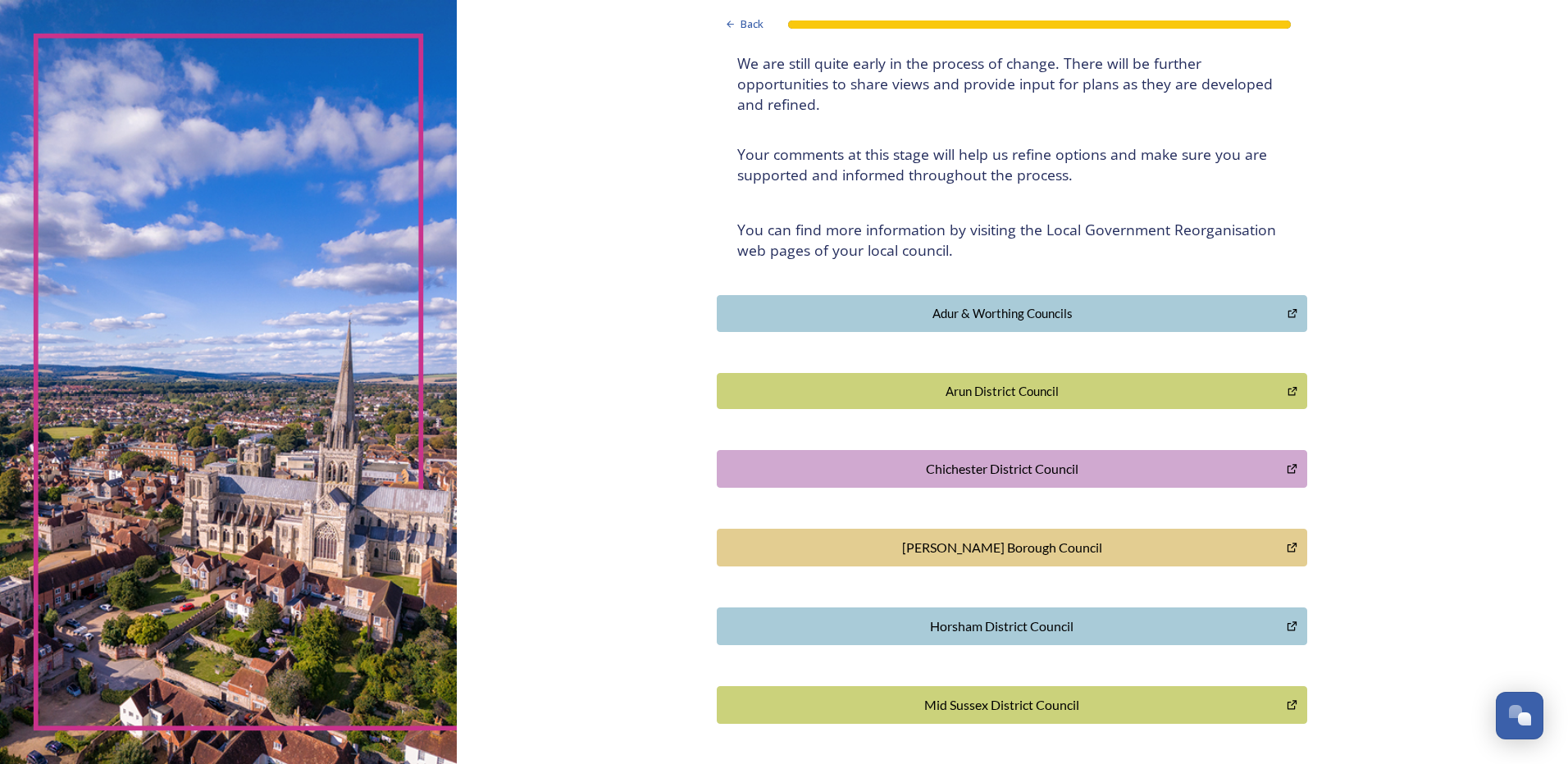
scroll to position [292, 0]
